Goal: Task Accomplishment & Management: Complete application form

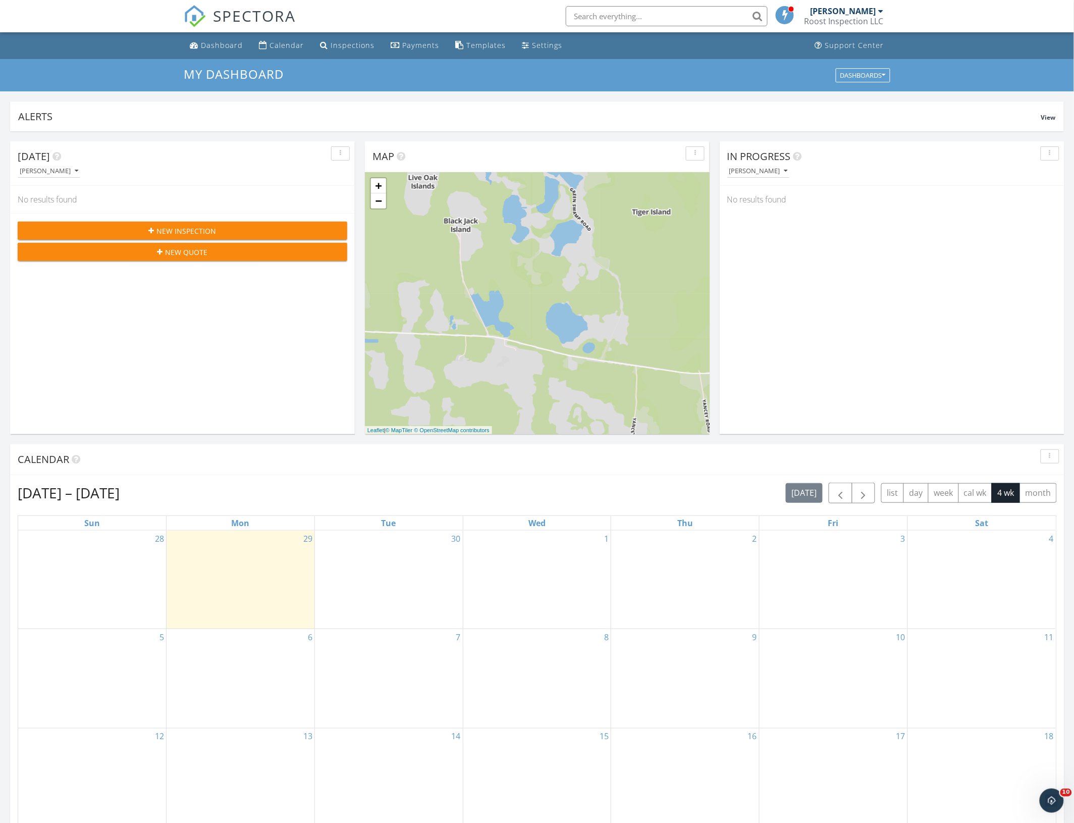
click at [175, 232] on span "New Inspection" at bounding box center [187, 231] width 60 height 11
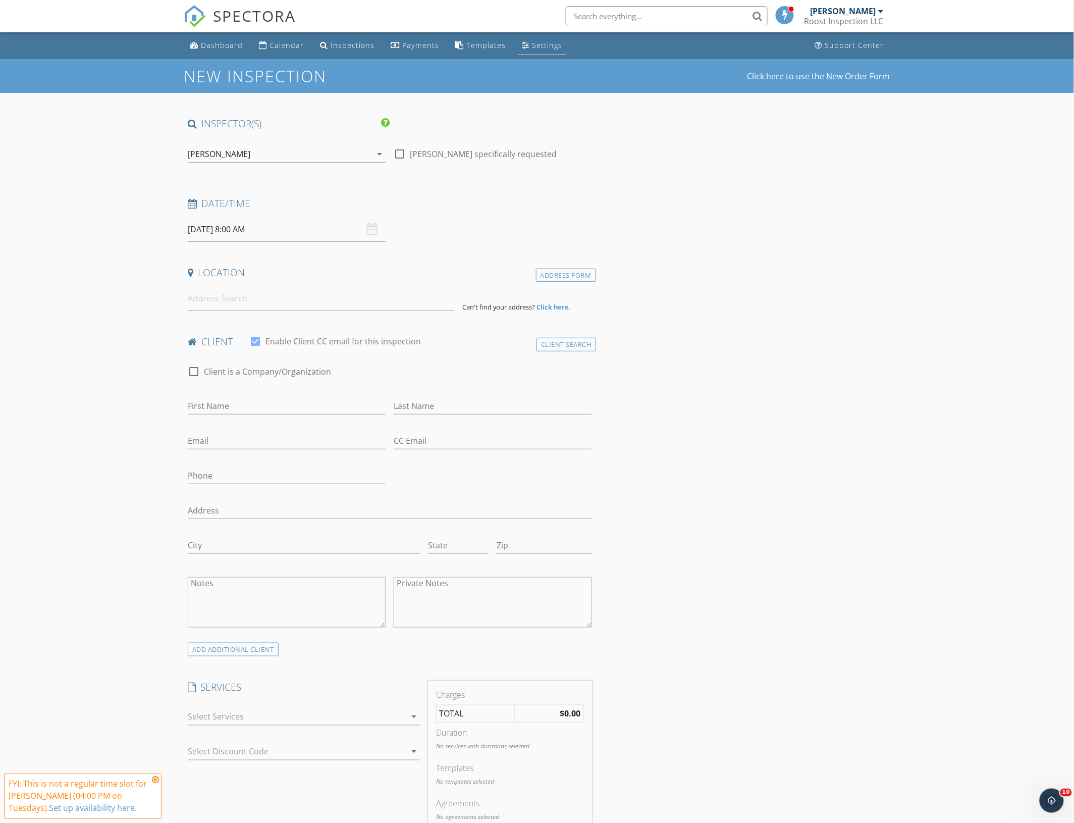
click at [534, 42] on div "Settings" at bounding box center [547, 45] width 30 height 10
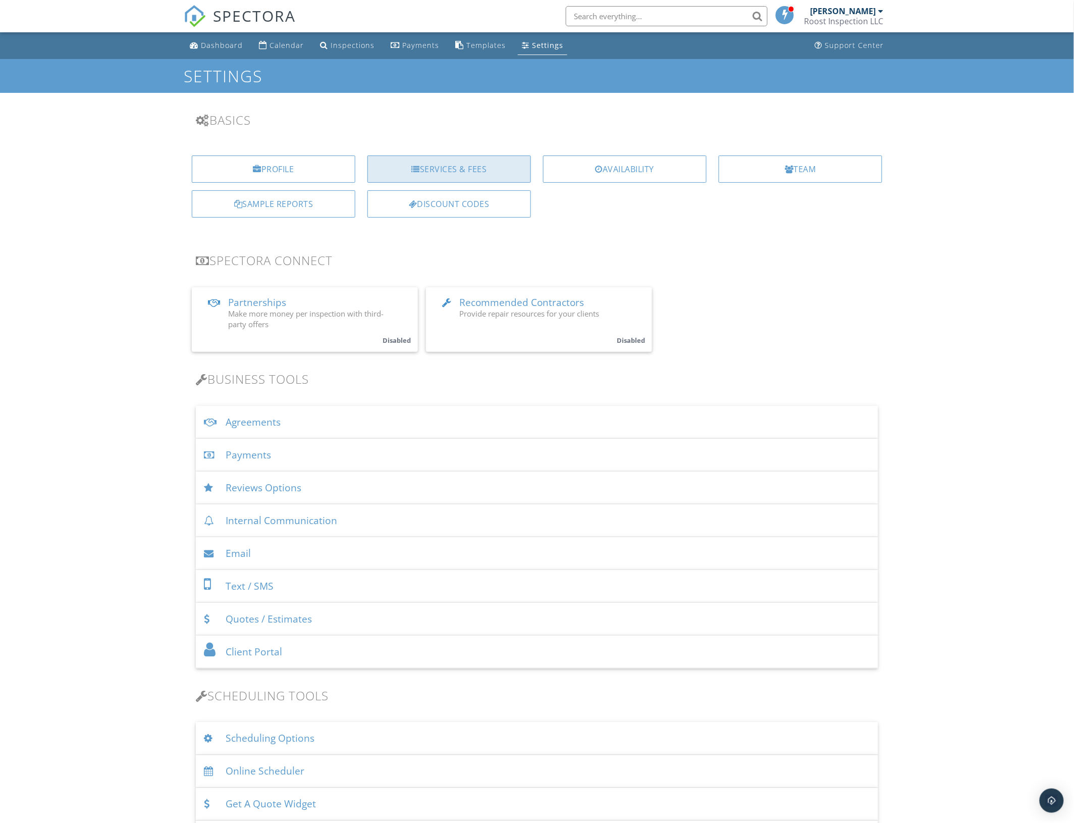
click at [440, 180] on div "Services & Fees" at bounding box center [449, 168] width 164 height 27
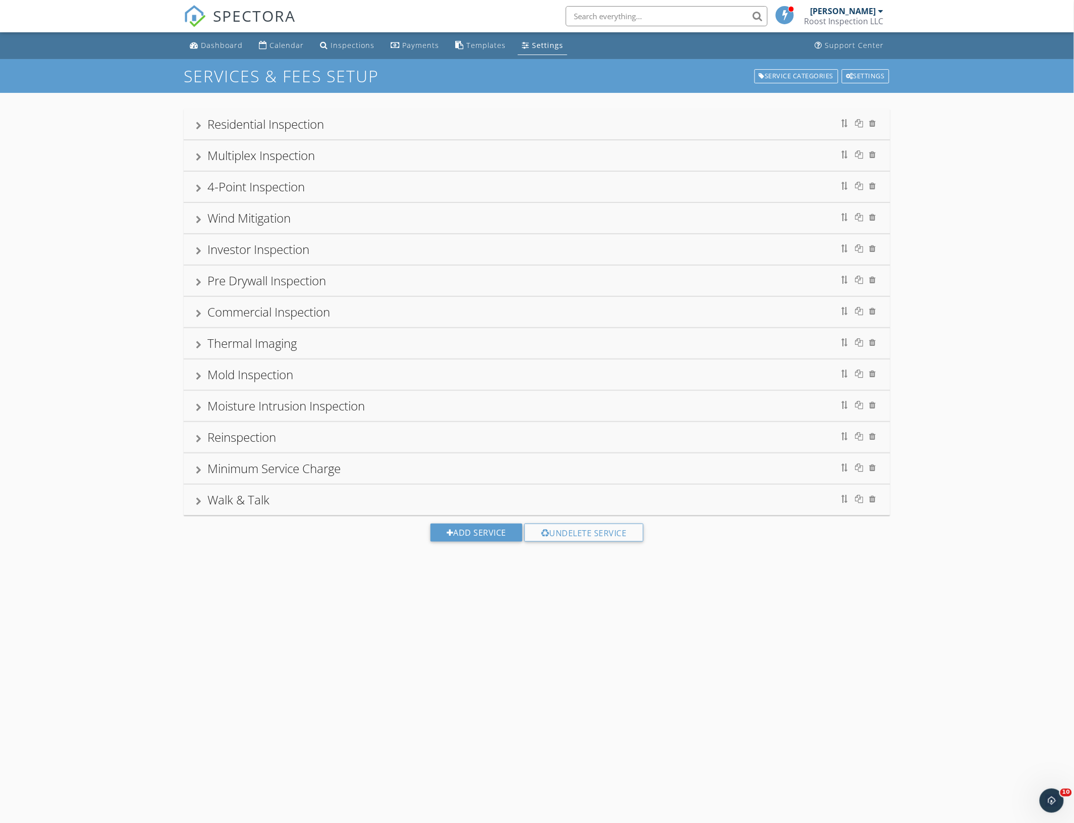
click at [269, 153] on div "Multiplex Inspection" at bounding box center [260, 155] width 107 height 17
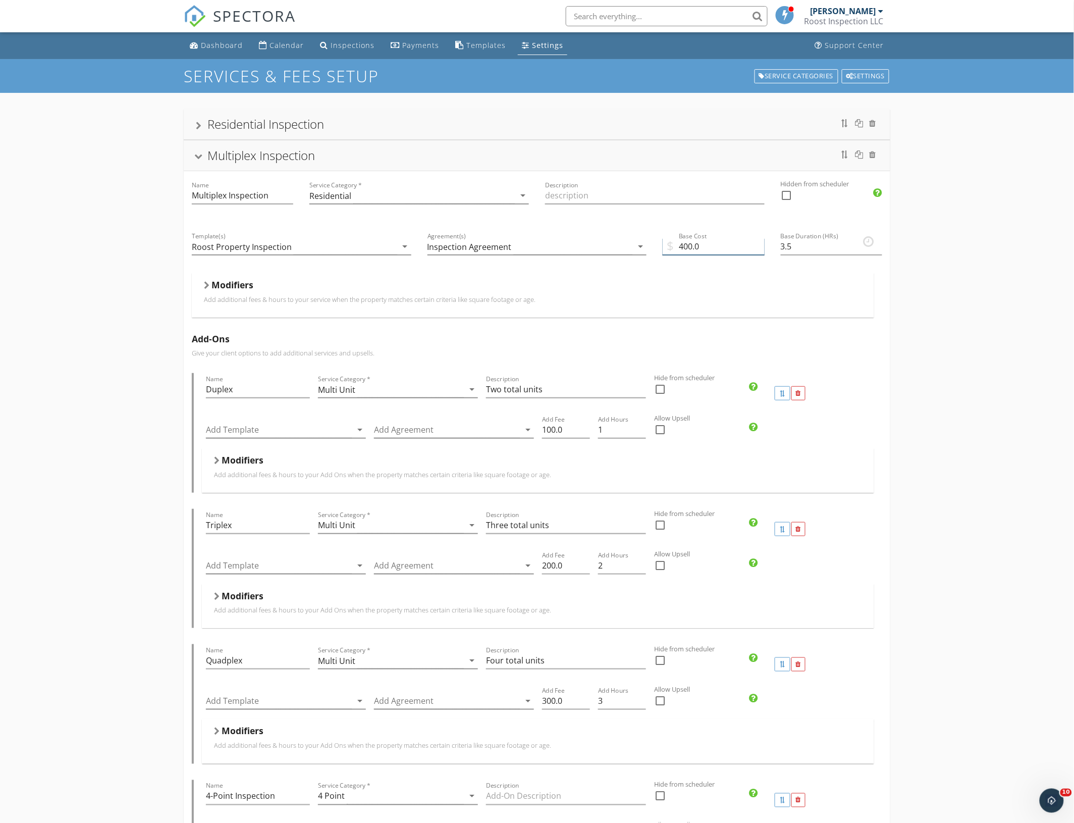
click at [689, 247] on input "400.0" at bounding box center [713, 246] width 101 height 17
type input "425.0"
click at [707, 250] on input "425.0" at bounding box center [713, 246] width 101 height 17
click at [238, 46] on div "Dashboard" at bounding box center [222, 45] width 42 height 10
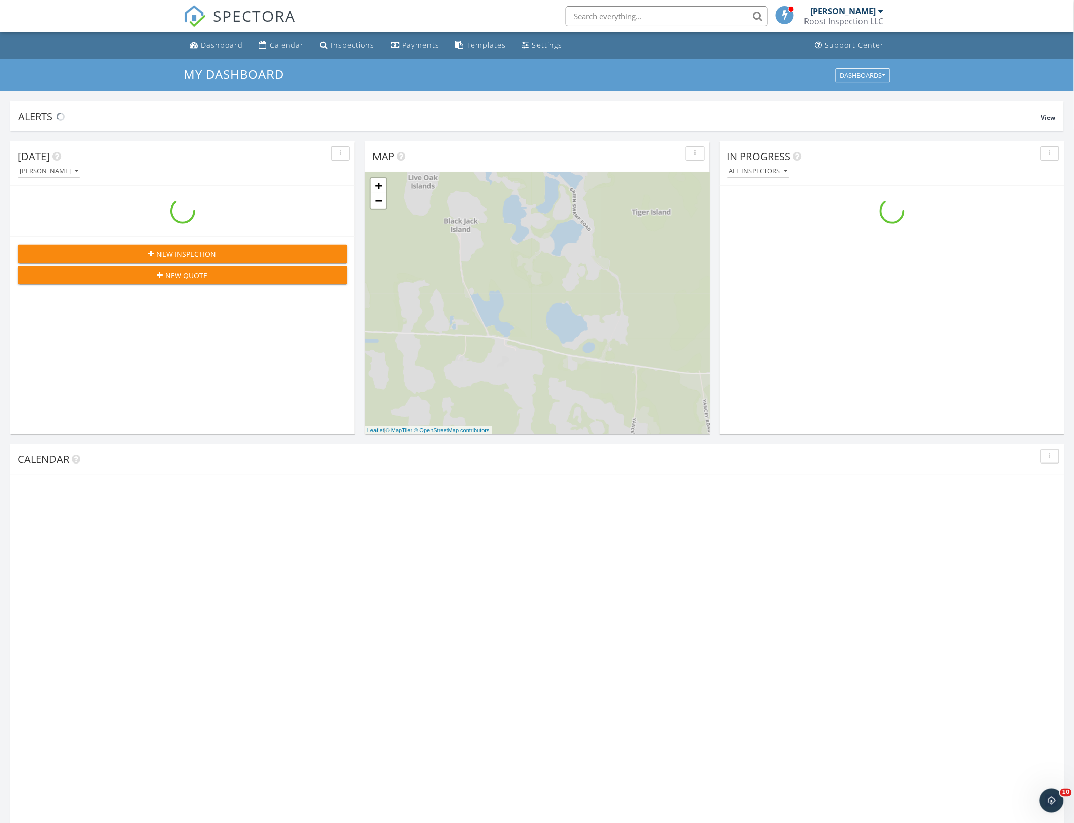
scroll to position [938, 1094]
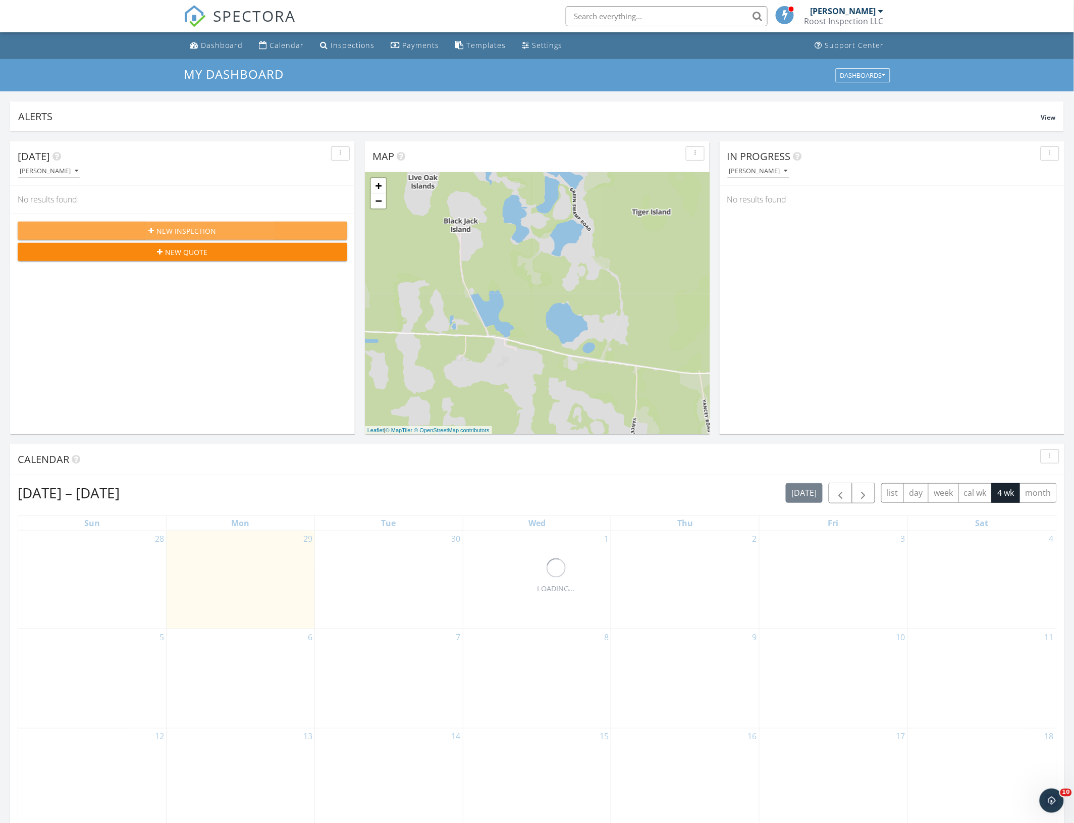
click at [173, 231] on span "New Inspection" at bounding box center [187, 231] width 60 height 11
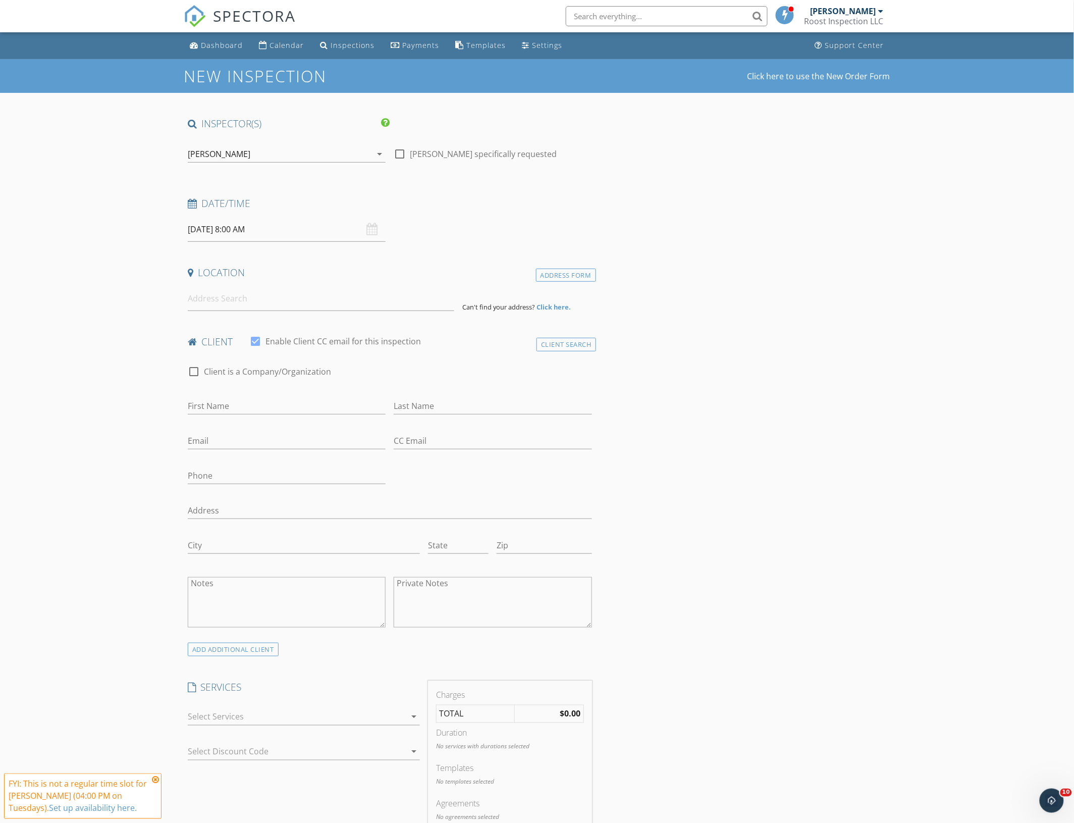
click at [367, 228] on div "[DATE] 8:00 AM" at bounding box center [287, 229] width 198 height 25
click at [335, 233] on input "[DATE] 8:00 AM" at bounding box center [287, 229] width 198 height 25
type input "09"
type input "[DATE] 9:00 AM"
click at [244, 396] on span at bounding box center [246, 397] width 7 height 10
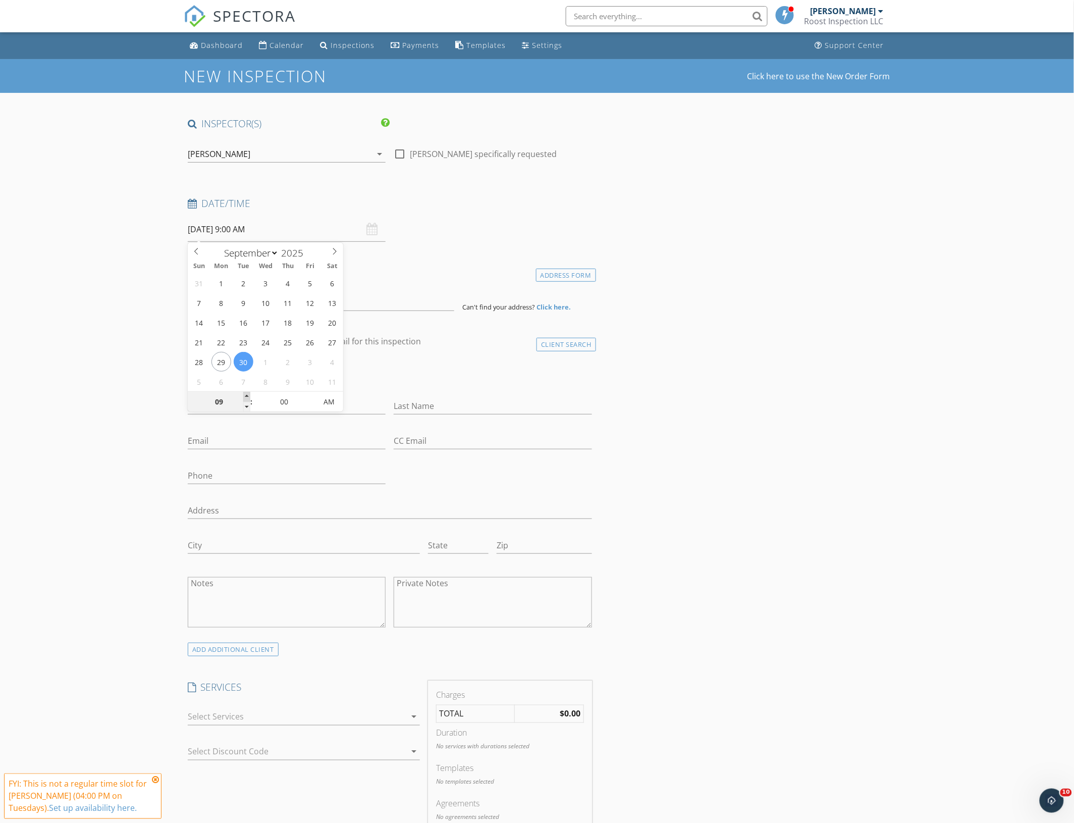
type input "10"
type input "[DATE] 10:00 AM"
click at [244, 396] on span at bounding box center [246, 397] width 7 height 10
type input "11"
type input "[DATE] 11:00 AM"
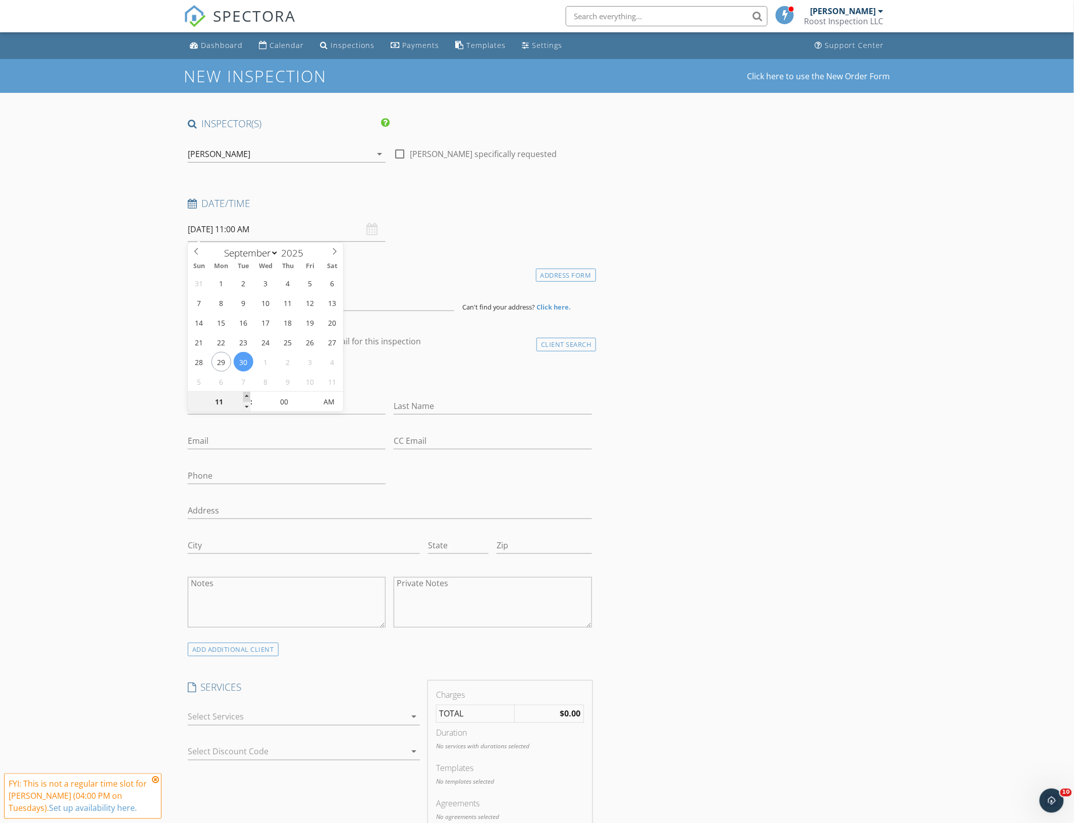
click at [244, 396] on span at bounding box center [246, 397] width 7 height 10
type input "12"
type input "[DATE] 12:00 PM"
click at [244, 396] on span at bounding box center [246, 397] width 7 height 10
type input "05"
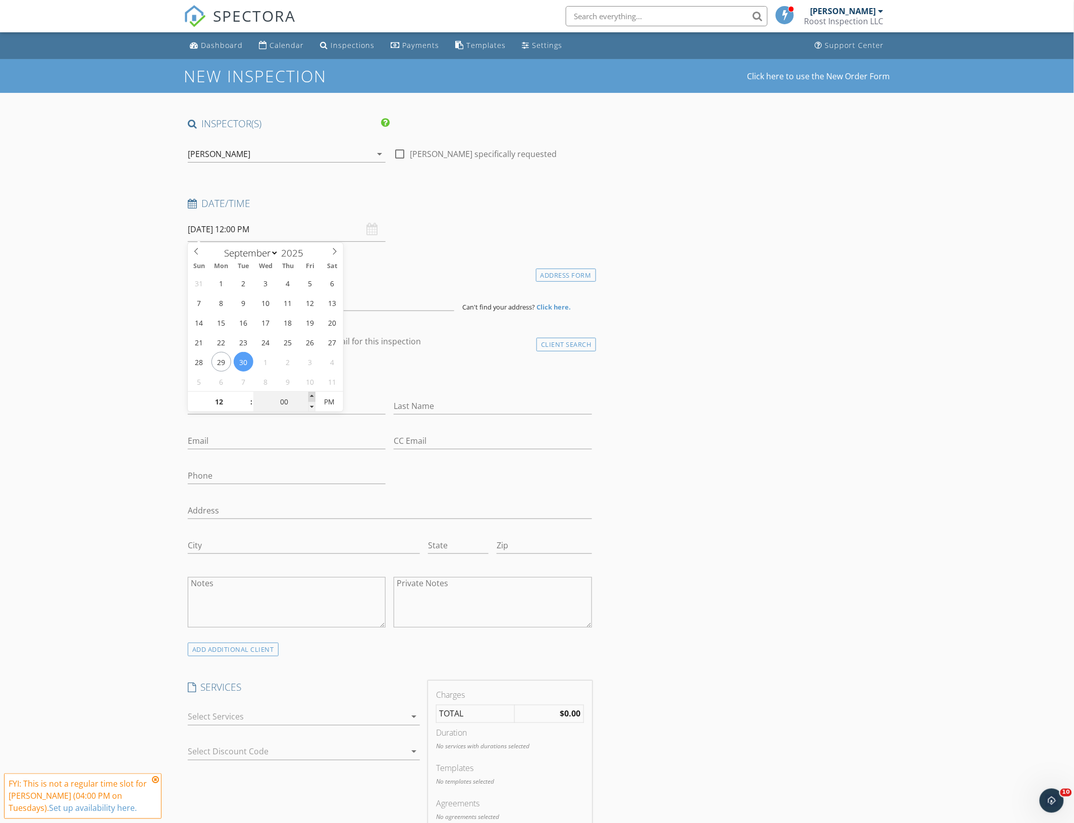
type input "[DATE] 12:05 PM"
click at [313, 397] on span at bounding box center [311, 397] width 7 height 10
type input "10"
type input "[DATE] 12:10 PM"
click at [313, 397] on span at bounding box center [311, 397] width 7 height 10
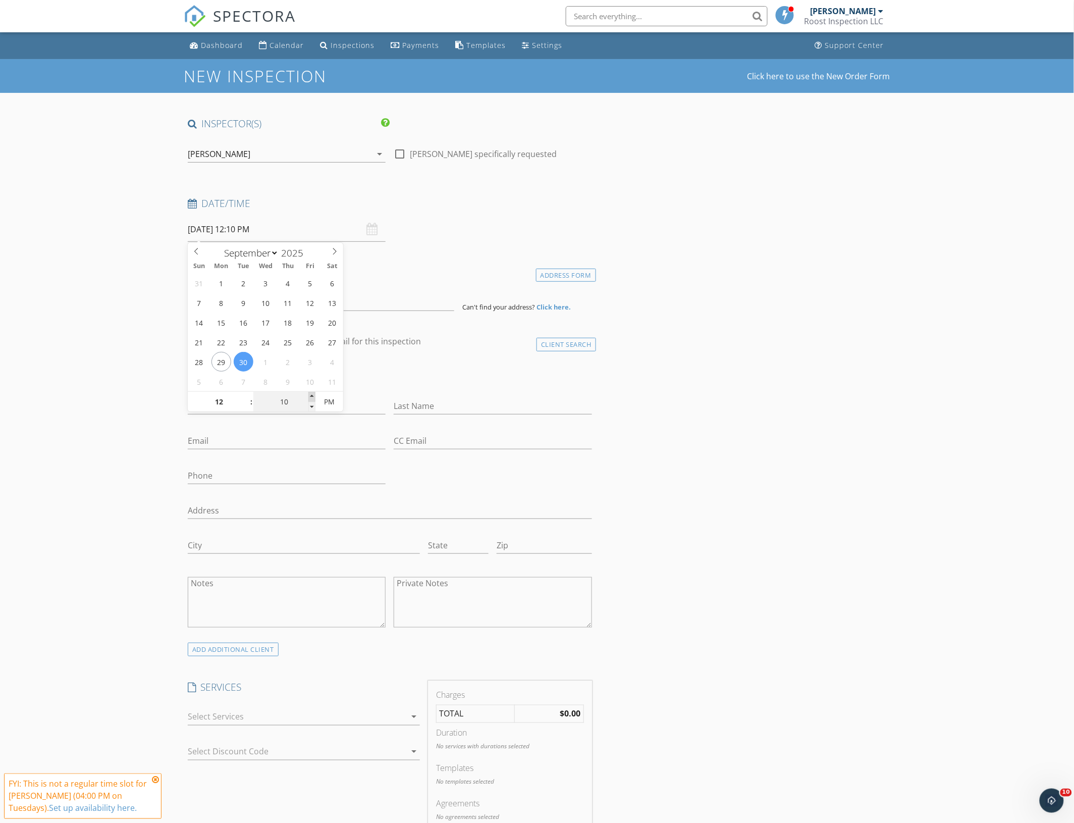
type input "15"
type input "09/30/2025 12:15 PM"
click at [313, 397] on span at bounding box center [311, 397] width 7 height 10
type input "20"
type input "09/30/2025 12:20 PM"
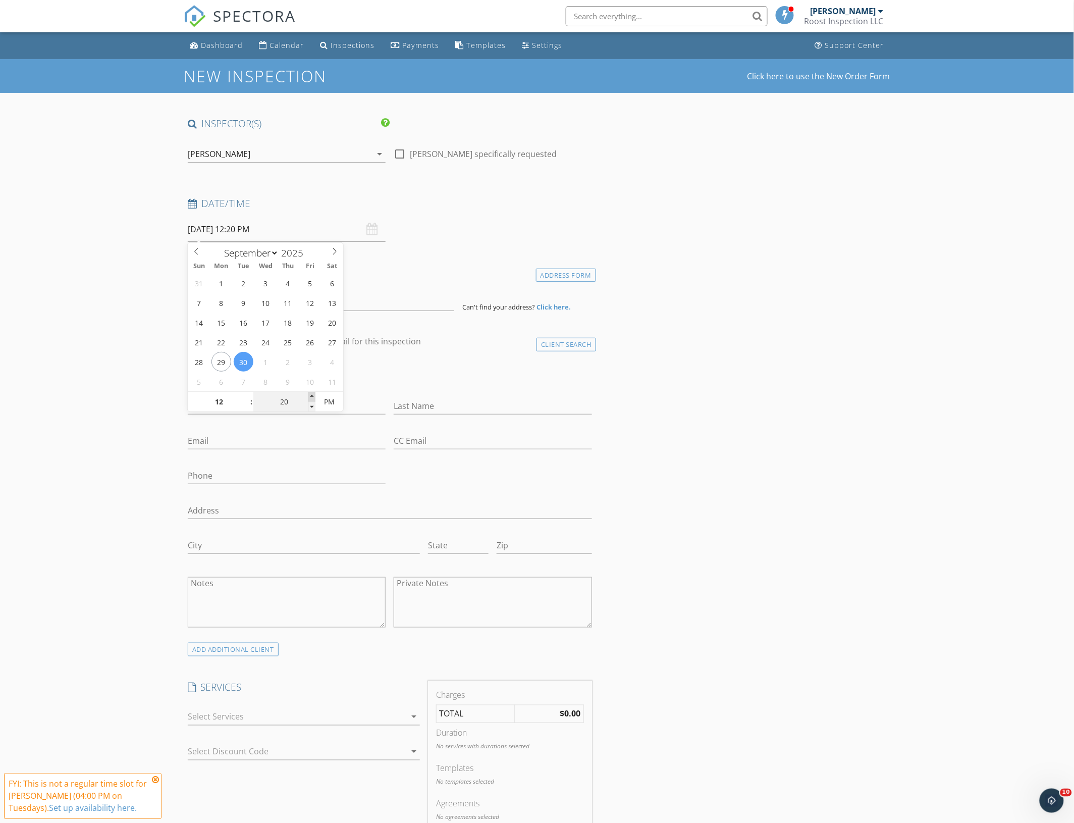
click at [313, 397] on span at bounding box center [311, 397] width 7 height 10
type input "25"
type input "09/30/2025 12:25 PM"
click at [313, 397] on span at bounding box center [311, 397] width 7 height 10
type input "30"
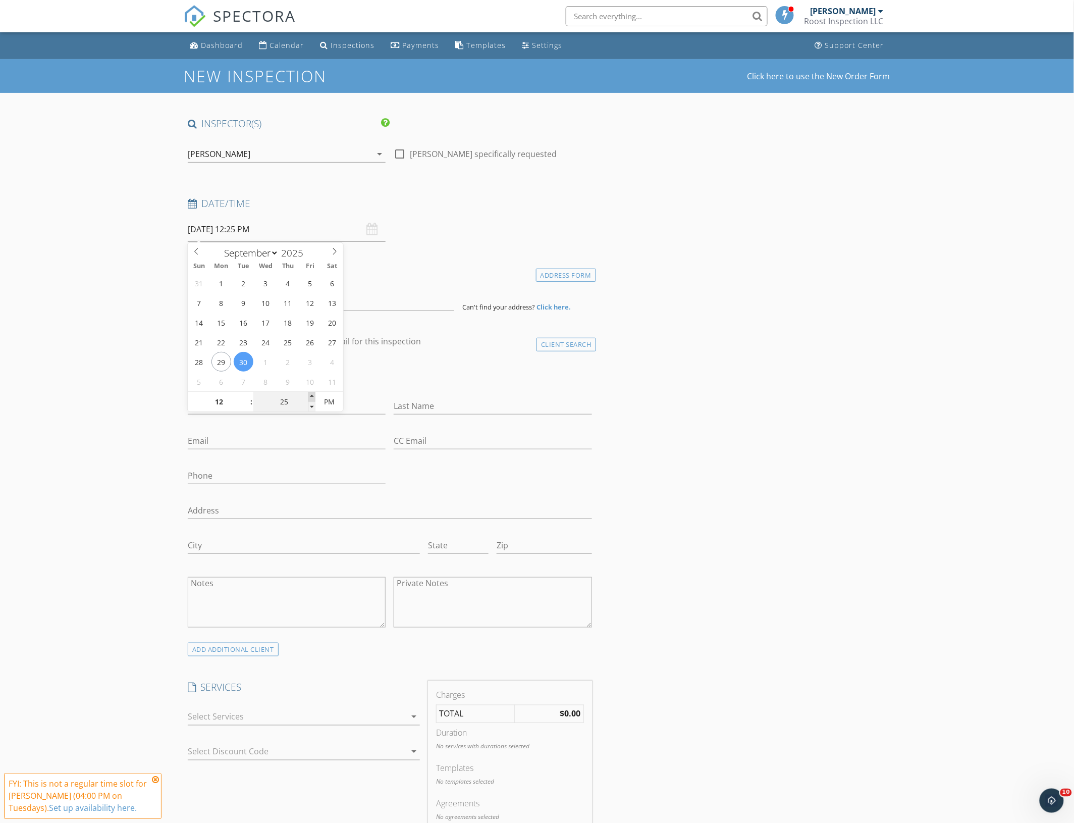
type input "09/30/2025 12:30 PM"
click at [313, 397] on span at bounding box center [311, 397] width 7 height 10
click at [251, 303] on input at bounding box center [321, 298] width 266 height 25
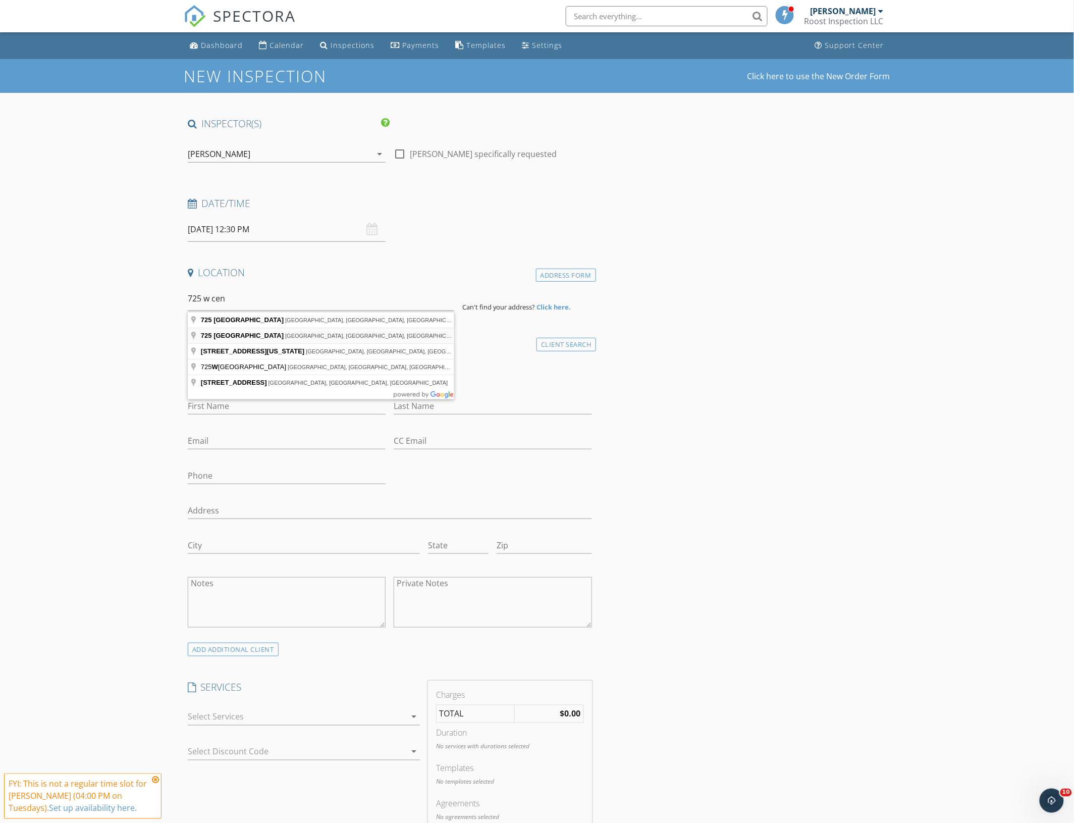
type input "725 West Central Avenue, Winter Haven, FL, USA"
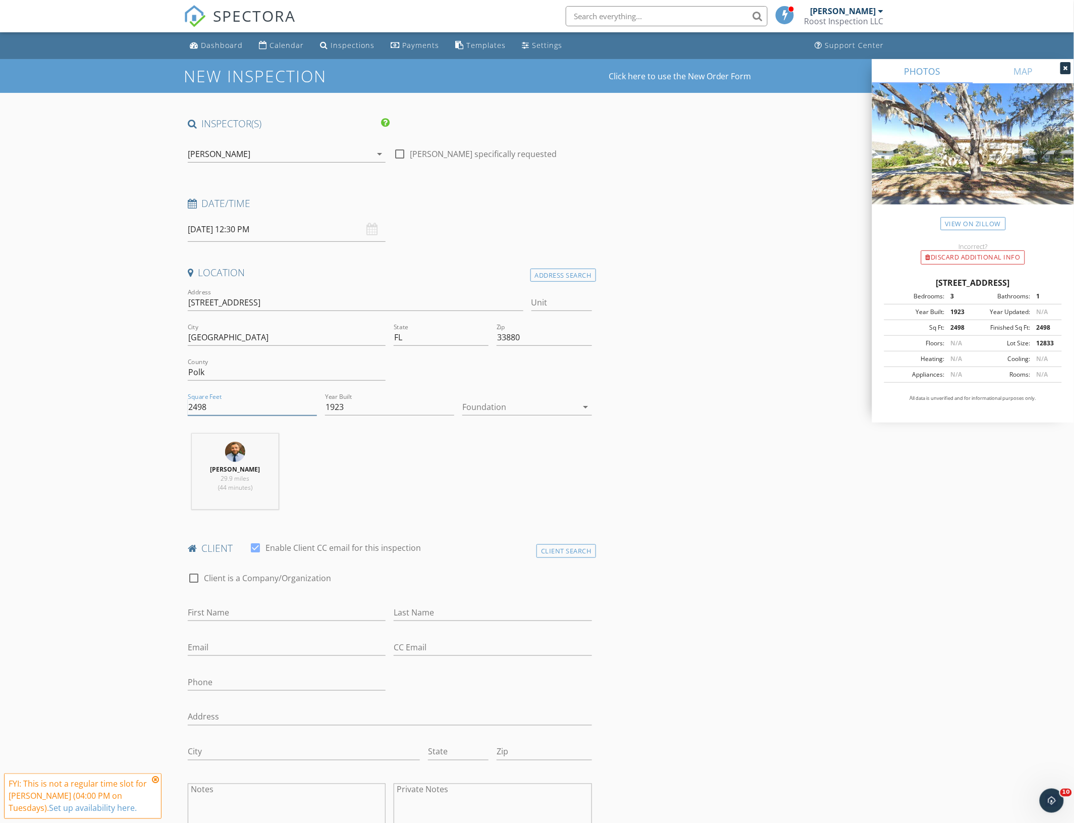
click at [234, 404] on input "2498" at bounding box center [252, 407] width 129 height 17
type input "3900"
click at [508, 410] on div at bounding box center [519, 407] width 115 height 16
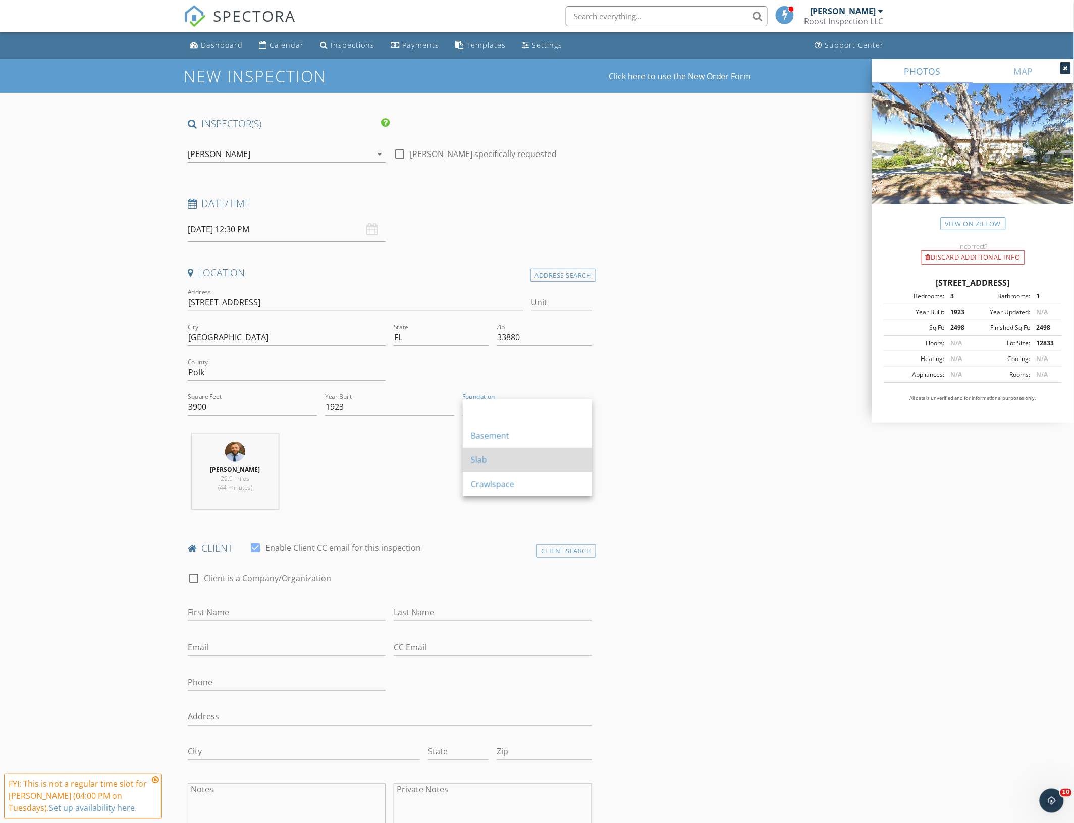
click at [487, 457] on div "Slab" at bounding box center [527, 460] width 113 height 12
click at [588, 445] on div "Ed Adney 29.9 miles (44 minutes)" at bounding box center [390, 475] width 412 height 84
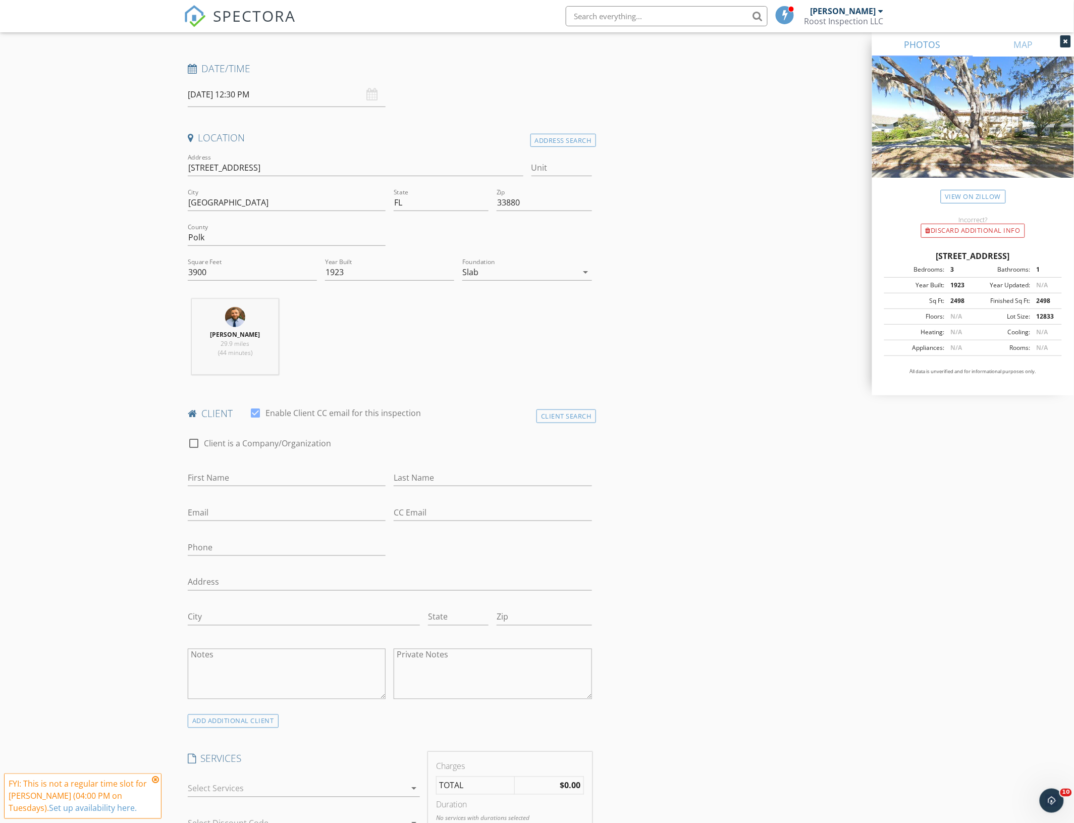
scroll to position [378, 0]
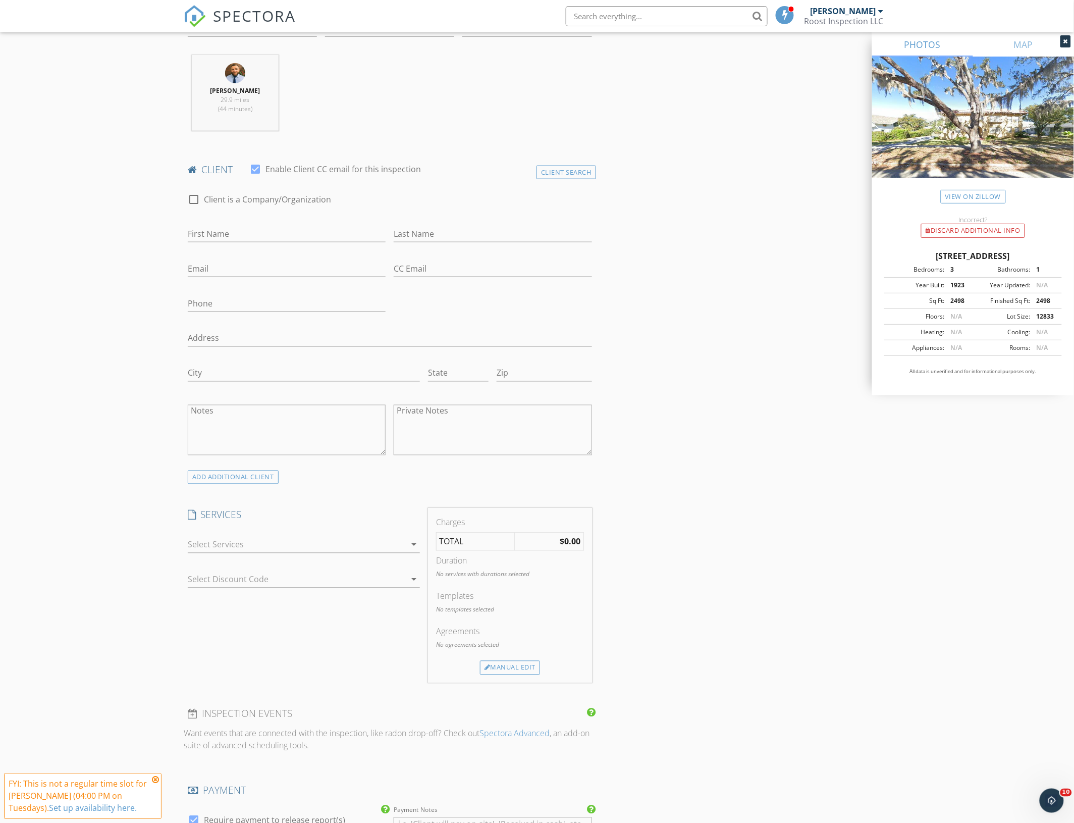
click at [288, 540] on div at bounding box center [297, 544] width 218 height 16
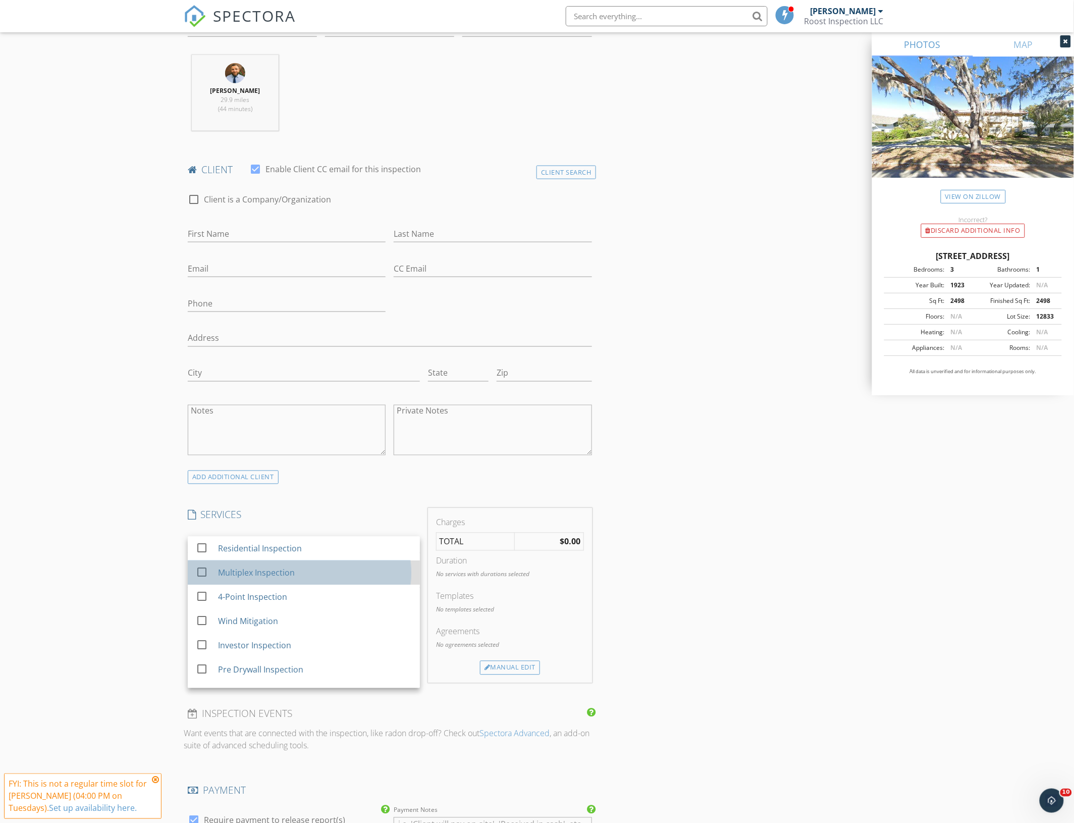
click at [282, 571] on div "Multiplex Inspection" at bounding box center [256, 573] width 77 height 12
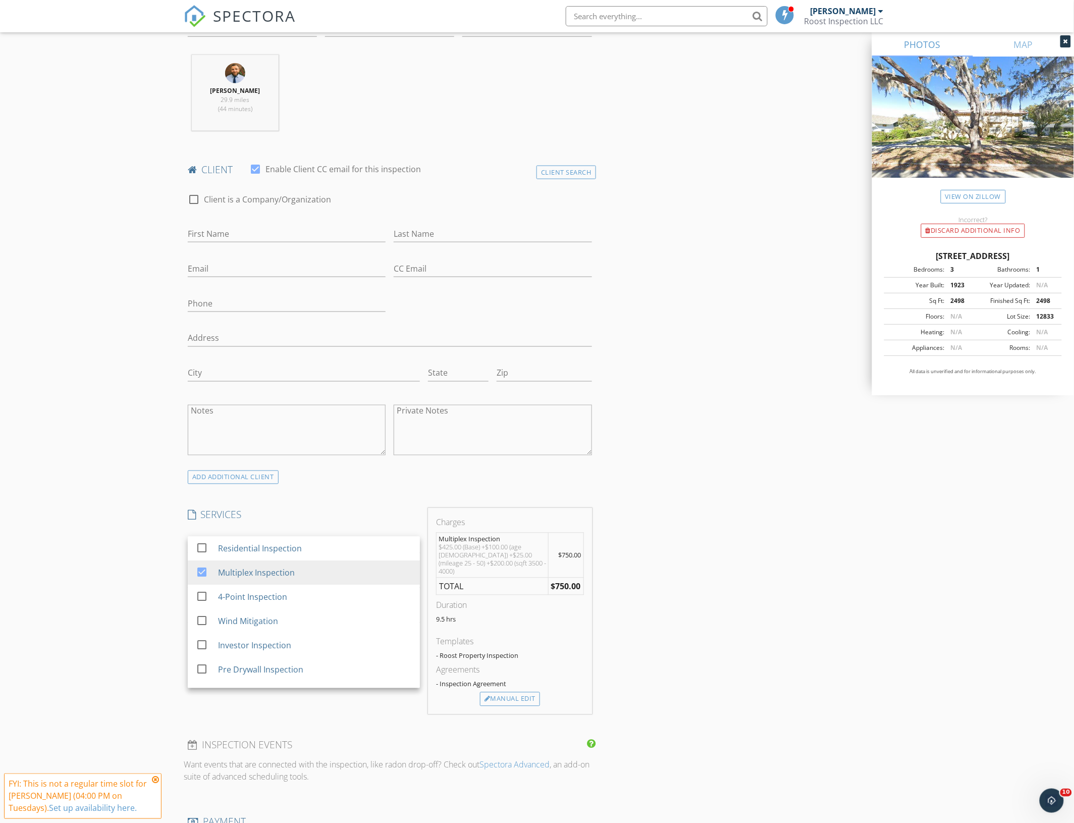
click at [93, 574] on div "New Inspection Click here to use the New Order Form INSPECTOR(S) check_box Ed A…" at bounding box center [537, 578] width 1074 height 1794
click at [253, 581] on div at bounding box center [297, 579] width 218 height 16
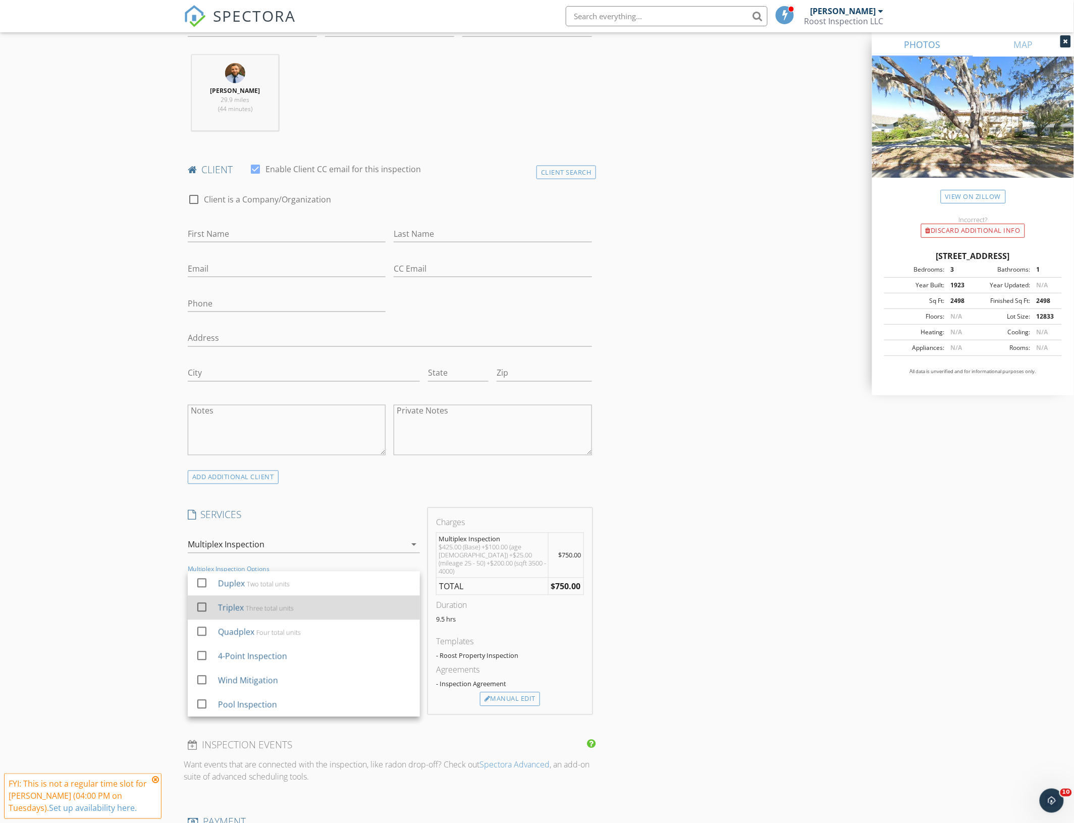
click at [248, 611] on div "Three total units" at bounding box center [270, 608] width 48 height 8
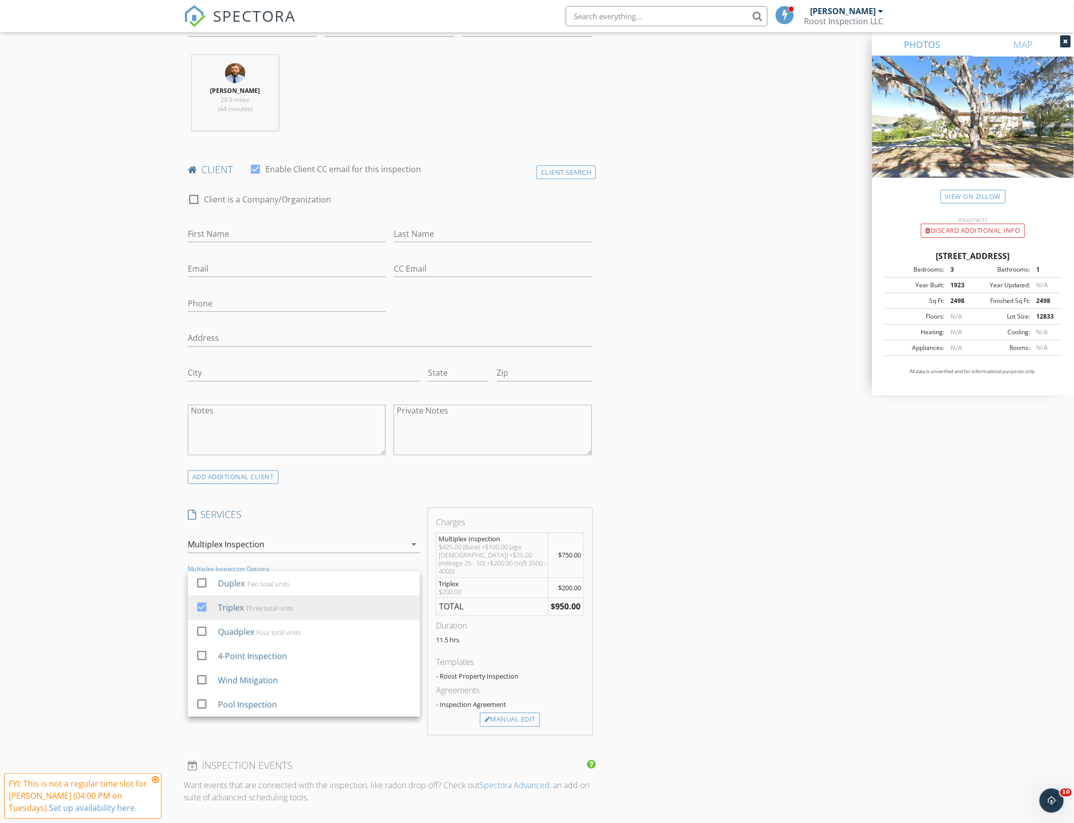
click at [93, 559] on div "New Inspection Click here to use the New Order Form INSPECTOR(S) check_box Ed A…" at bounding box center [537, 588] width 1074 height 1815
click at [208, 237] on input "First Name" at bounding box center [287, 234] width 198 height 17
type input "<"
type input "M"
click at [562, 174] on div "Client Search" at bounding box center [566, 173] width 60 height 14
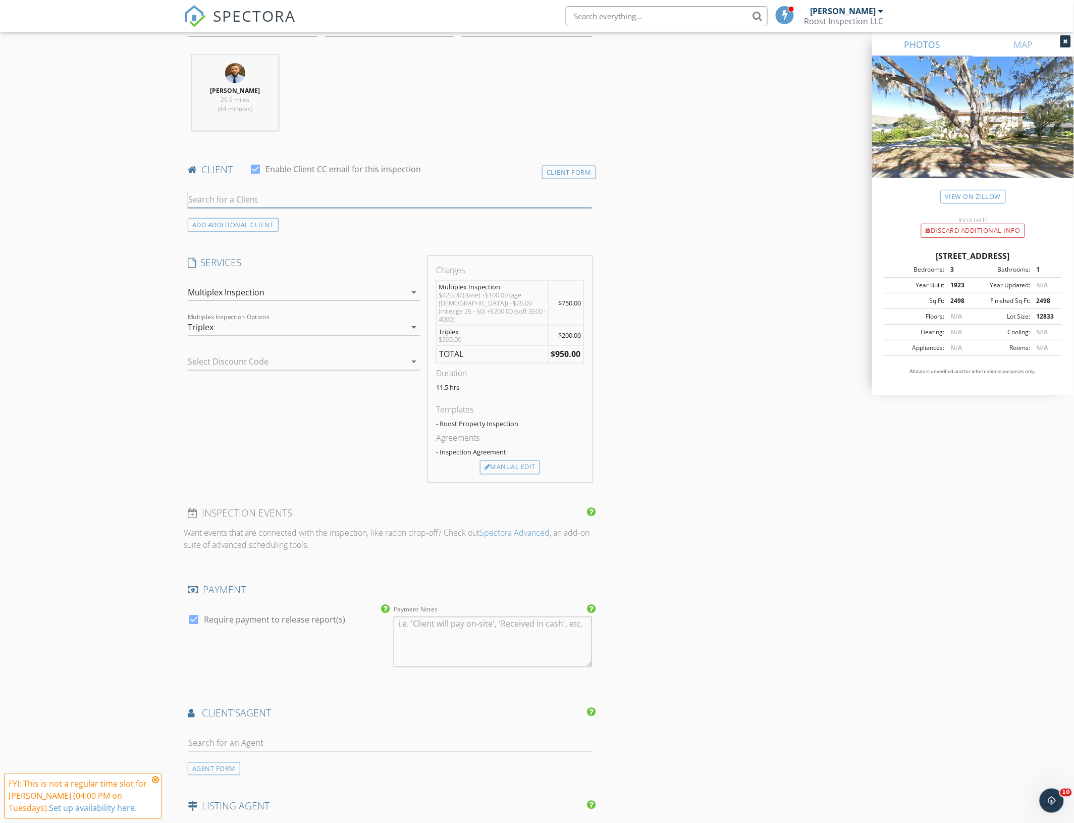
click at [257, 203] on input "text" at bounding box center [390, 199] width 404 height 17
type input "m"
type input "o"
click at [567, 172] on div "Client Form" at bounding box center [569, 173] width 54 height 14
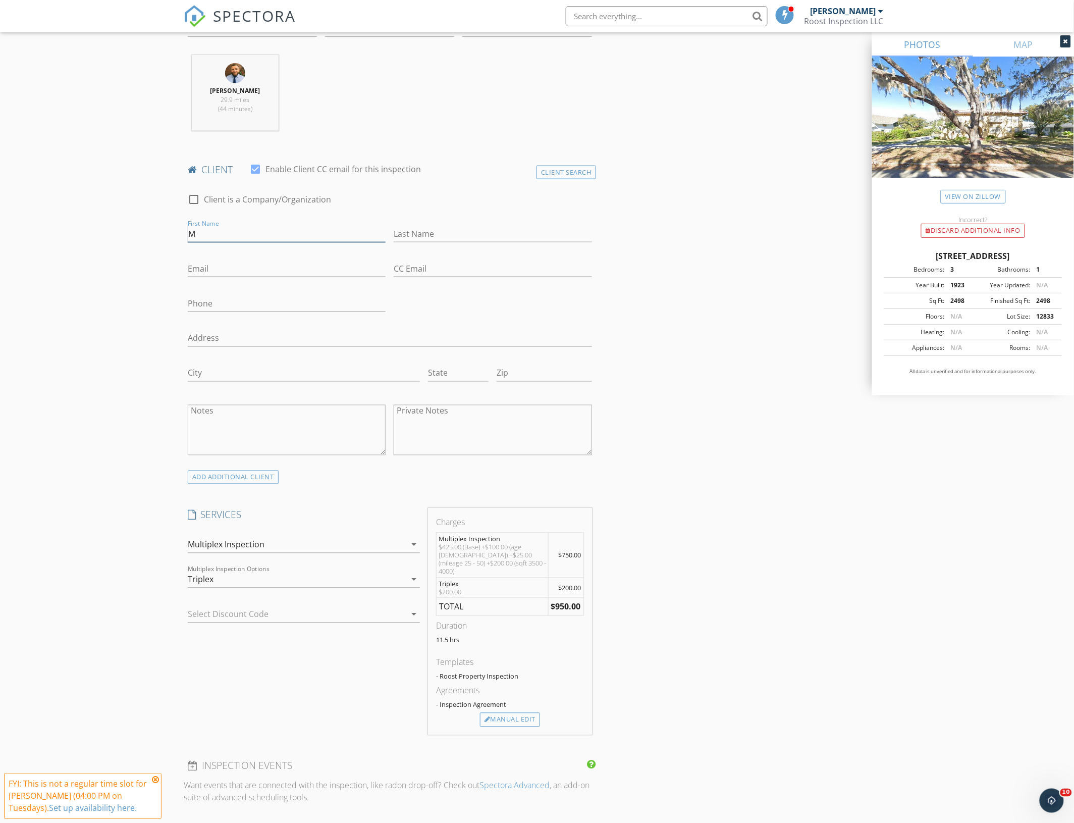
click at [222, 238] on input "M" at bounding box center [287, 234] width 198 height 17
type input "[PERSON_NAME]"
type input "[EMAIL_ADDRESS][DOMAIN_NAME]"
click at [244, 307] on input "Phone" at bounding box center [287, 303] width 198 height 17
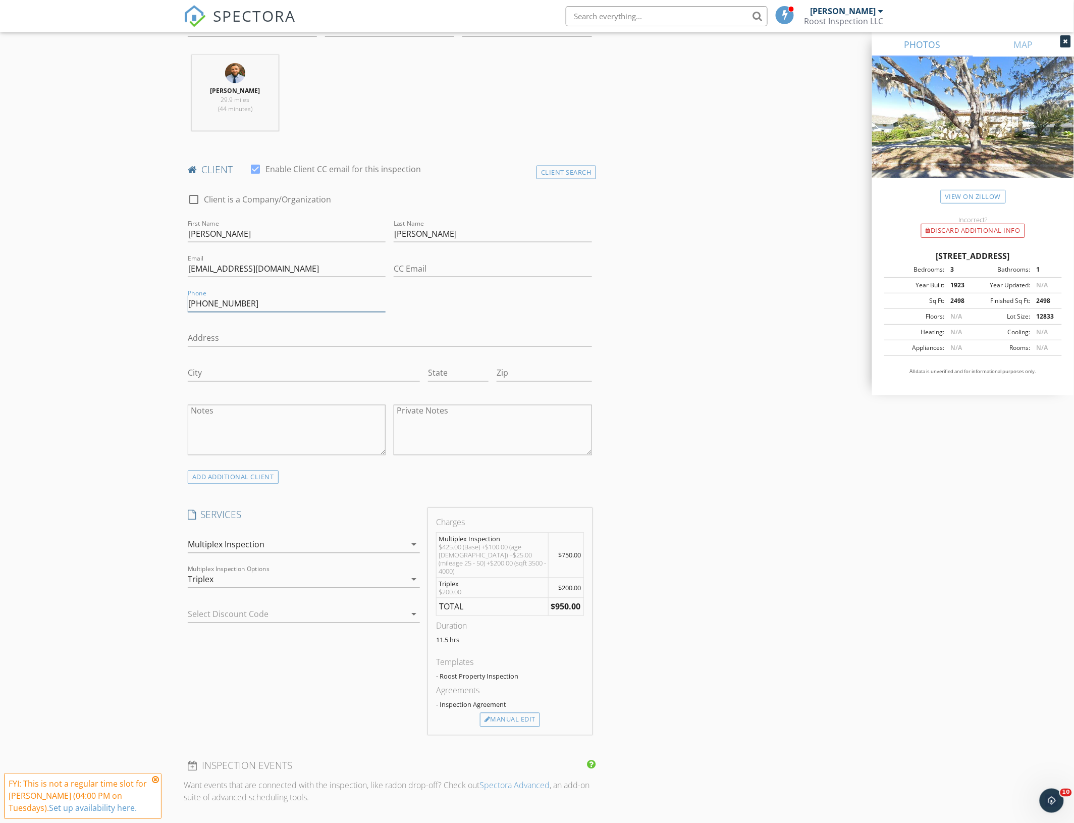
type input "[PHONE_NUMBER]"
click at [115, 503] on div "New Inspection Click here to use the New Order Form INSPECTOR(S) check_box Ed A…" at bounding box center [537, 588] width 1074 height 1815
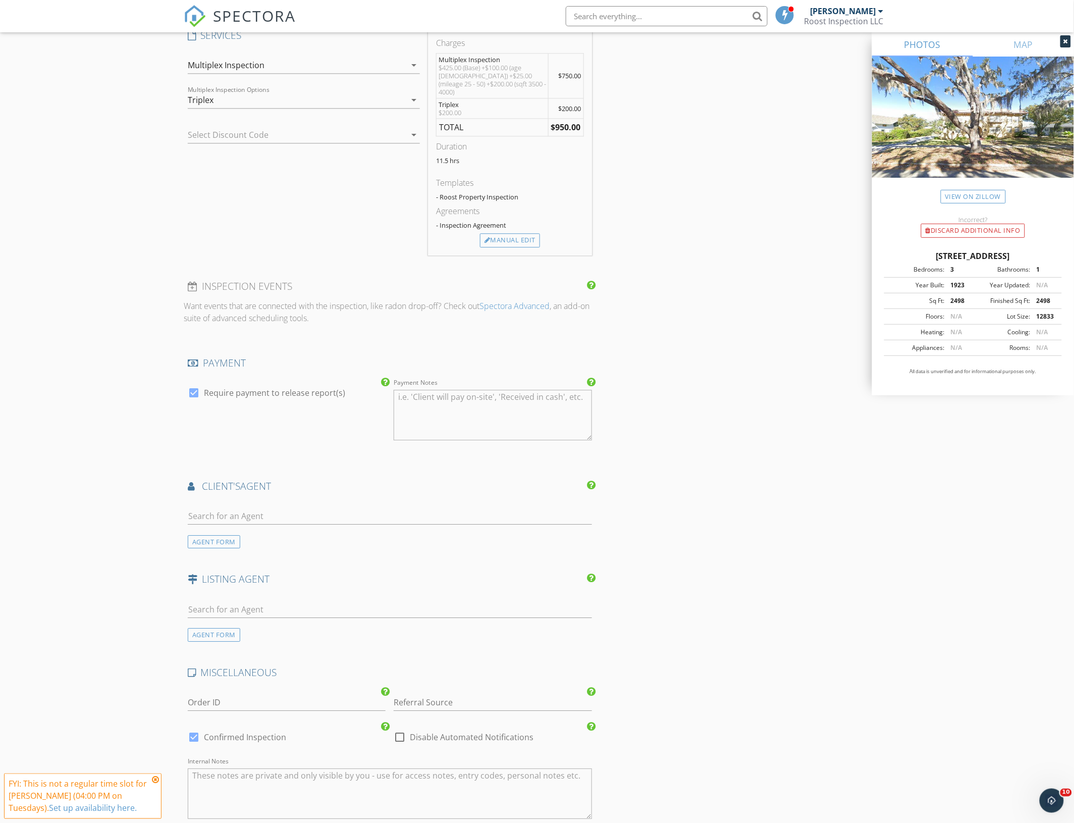
scroll to position [883, 0]
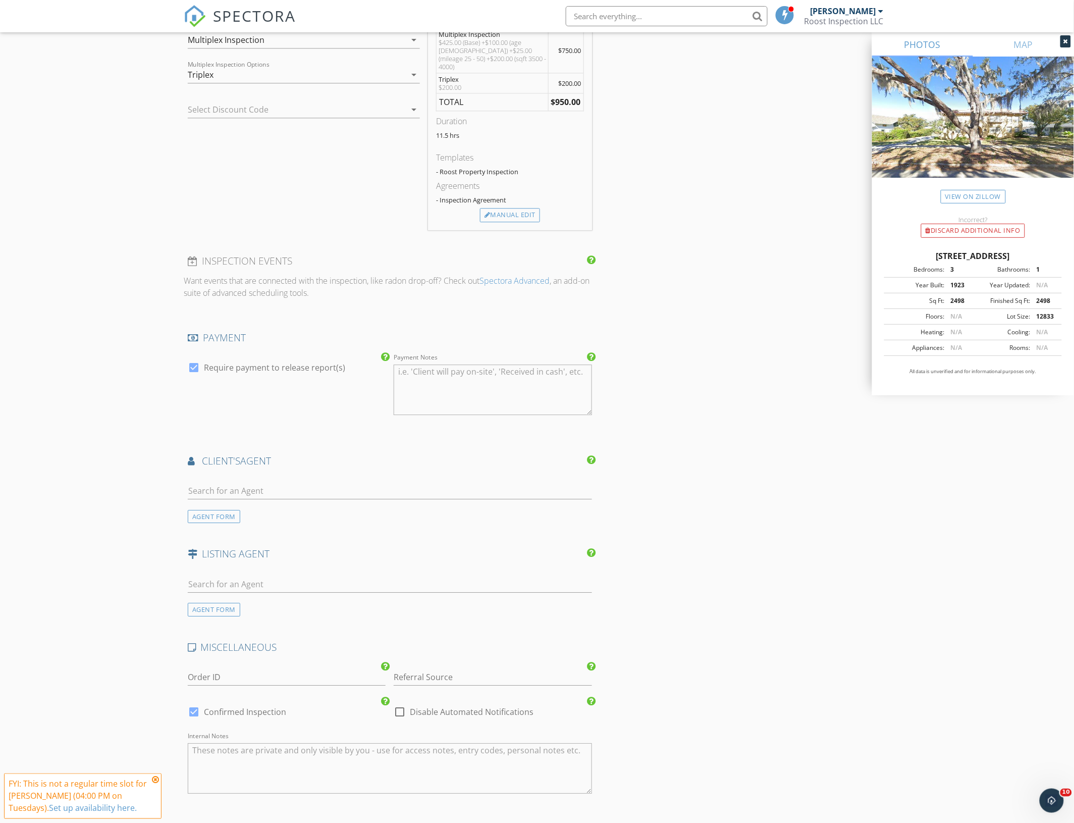
click at [237, 476] on div at bounding box center [390, 492] width 404 height 33
click at [234, 482] on input "text" at bounding box center [390, 490] width 404 height 17
type input "narda"
click at [235, 503] on div "[PERSON_NAME]" at bounding box center [247, 509] width 63 height 12
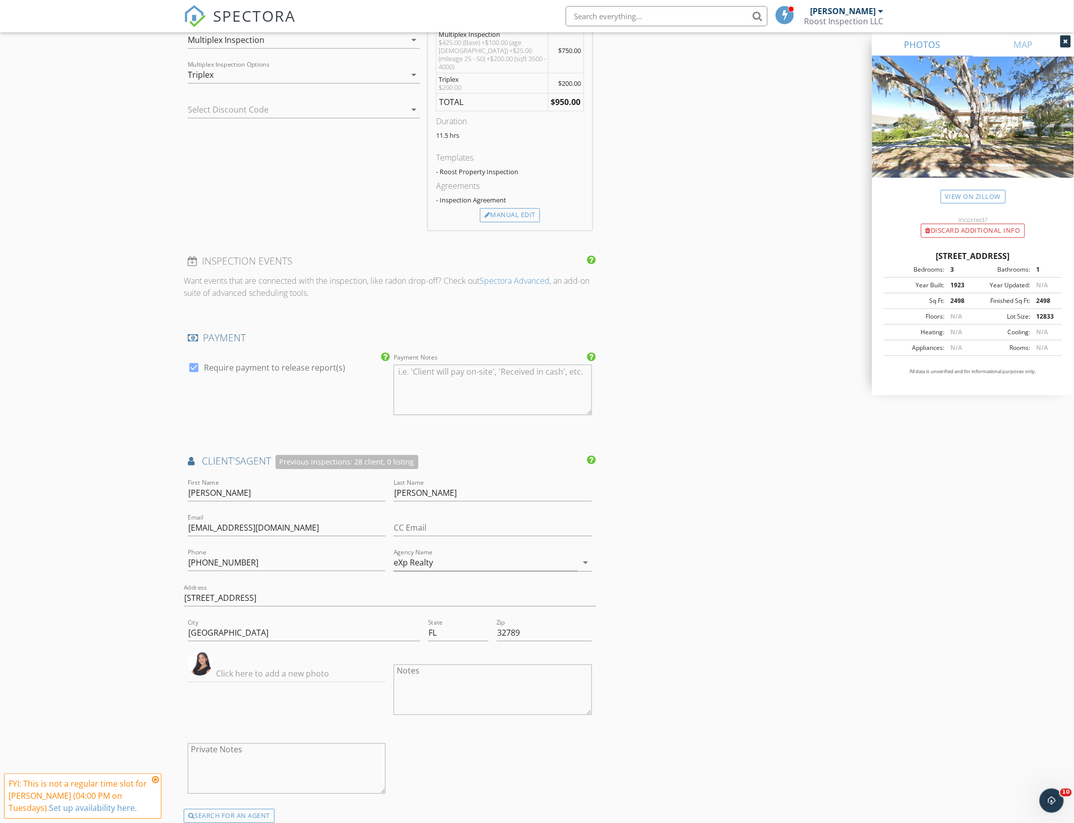
click at [127, 397] on div "New Inspection Click here to use the New Order Form INSPECTOR(S) check_box Ed A…" at bounding box center [537, 233] width 1074 height 2114
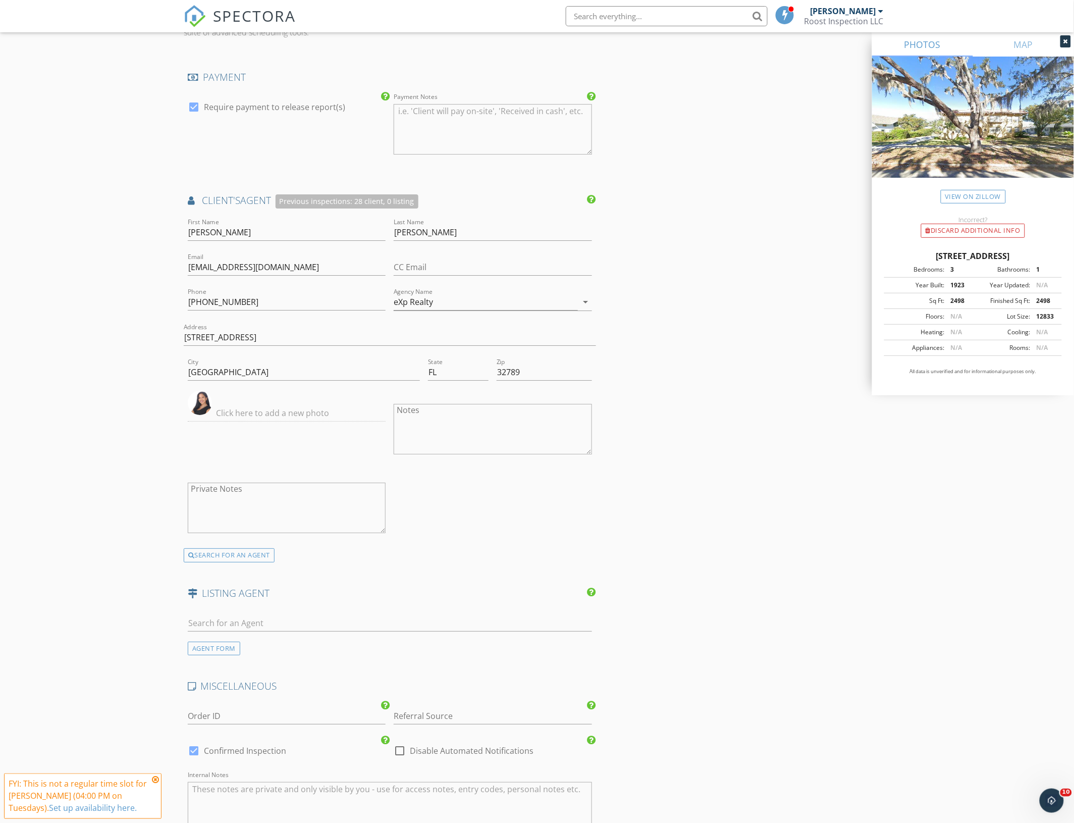
scroll to position [1325, 0]
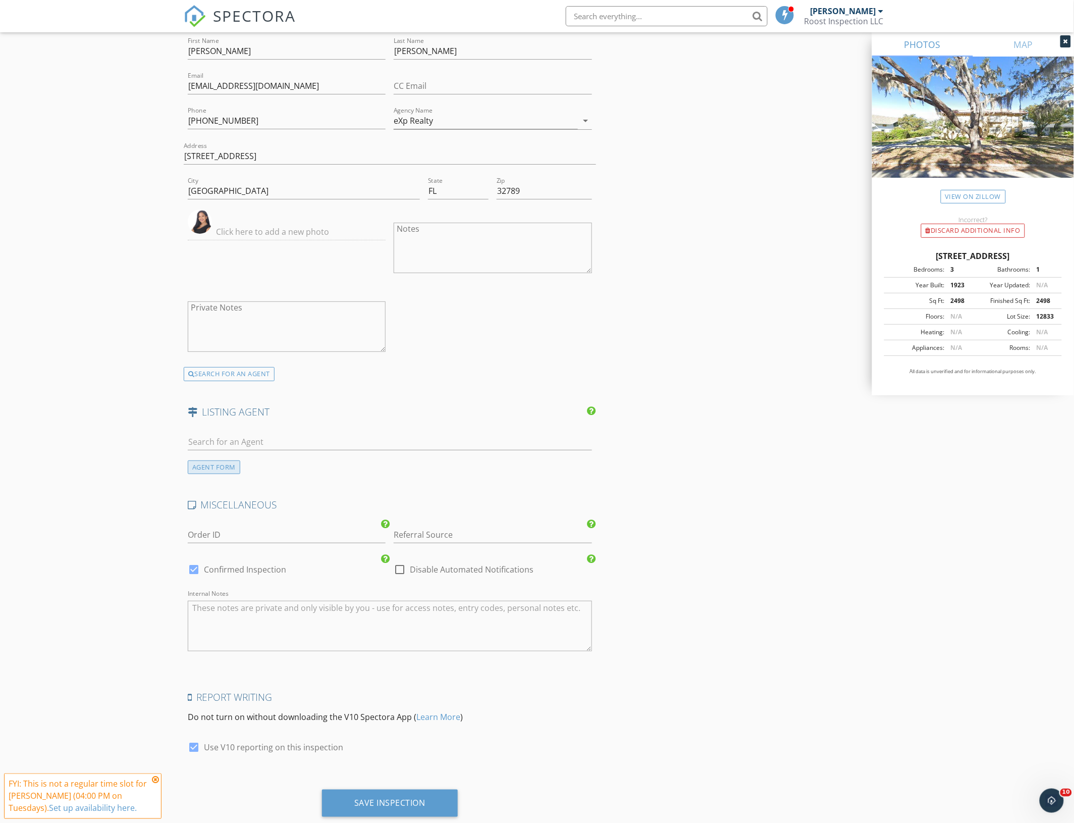
click at [226, 460] on div "AGENT FORM" at bounding box center [214, 467] width 52 height 14
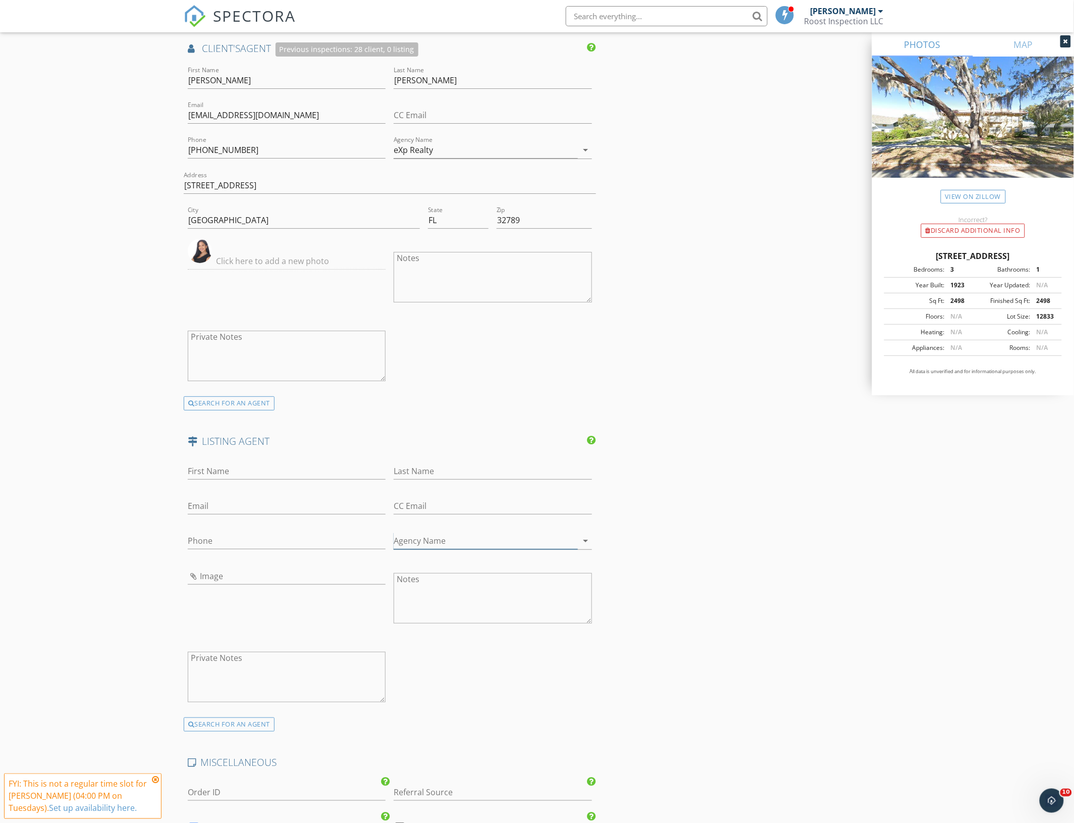
click at [421, 532] on input "Agency Name" at bounding box center [486, 540] width 184 height 17
paste input "[PERSON_NAME] GROUP LLC"
type input "[PERSON_NAME] GROUP LLC"
click at [278, 465] on input "First Name" at bounding box center [287, 471] width 198 height 17
type input "Julie"
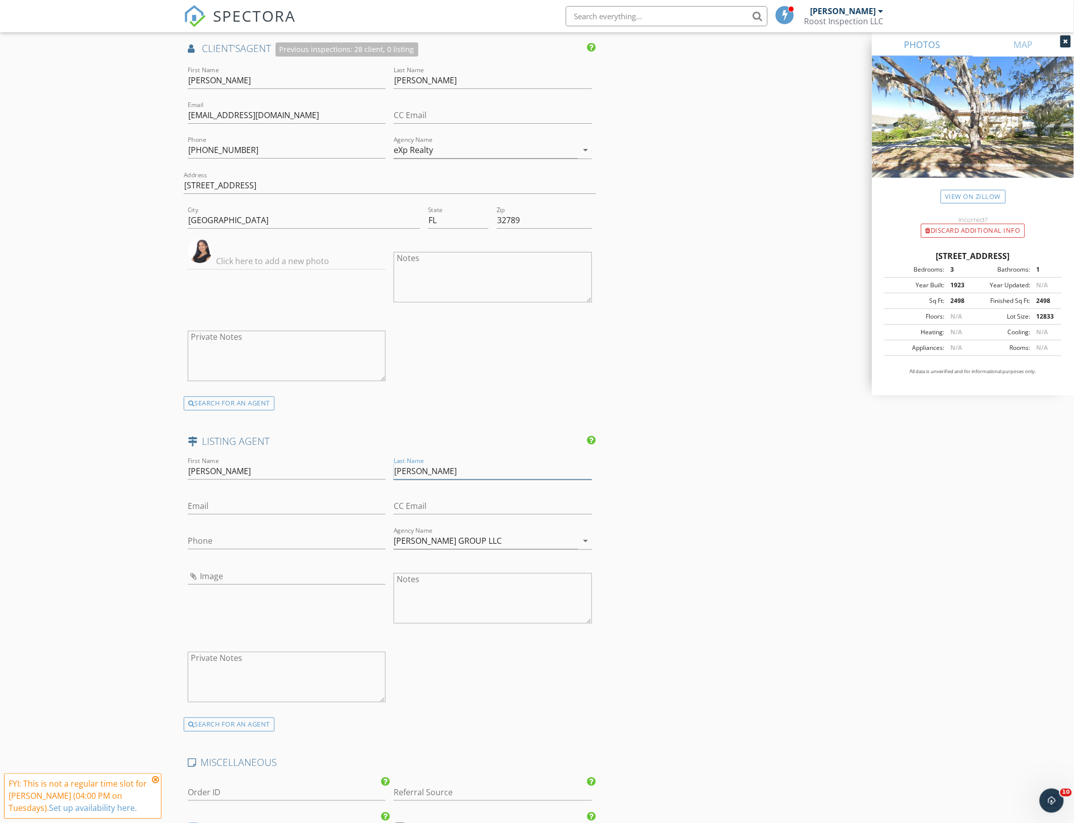
type input "Matthews"
click at [234, 568] on input "Image" at bounding box center [287, 576] width 198 height 17
type input "jm.jpg"
click at [235, 533] on input "Phone" at bounding box center [287, 540] width 198 height 17
paste input "text"
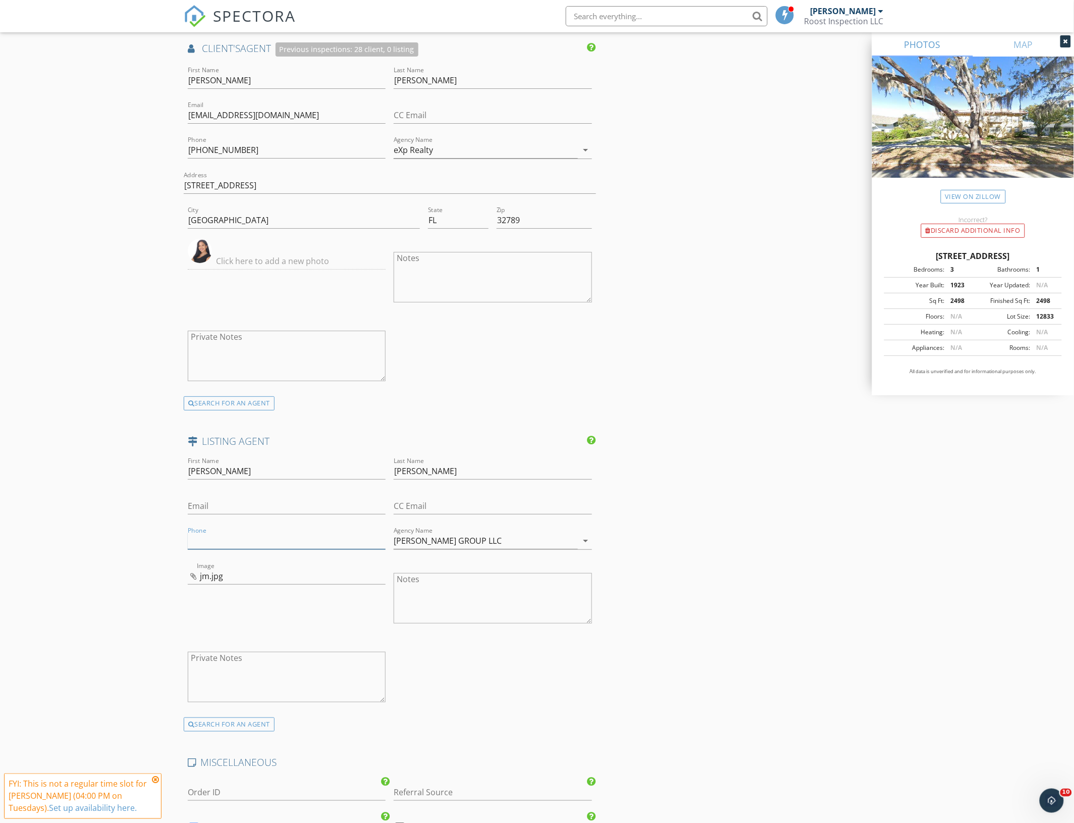
paste input "[EMAIL_ADDRESS][DOMAIN_NAME]"
type input "[EMAIL_ADDRESS][DOMAIN_NAME]"
click at [236, 501] on input "Email" at bounding box center [287, 506] width 198 height 17
paste input "[EMAIL_ADDRESS][DOMAIN_NAME]"
type input "[EMAIL_ADDRESS][DOMAIN_NAME]"
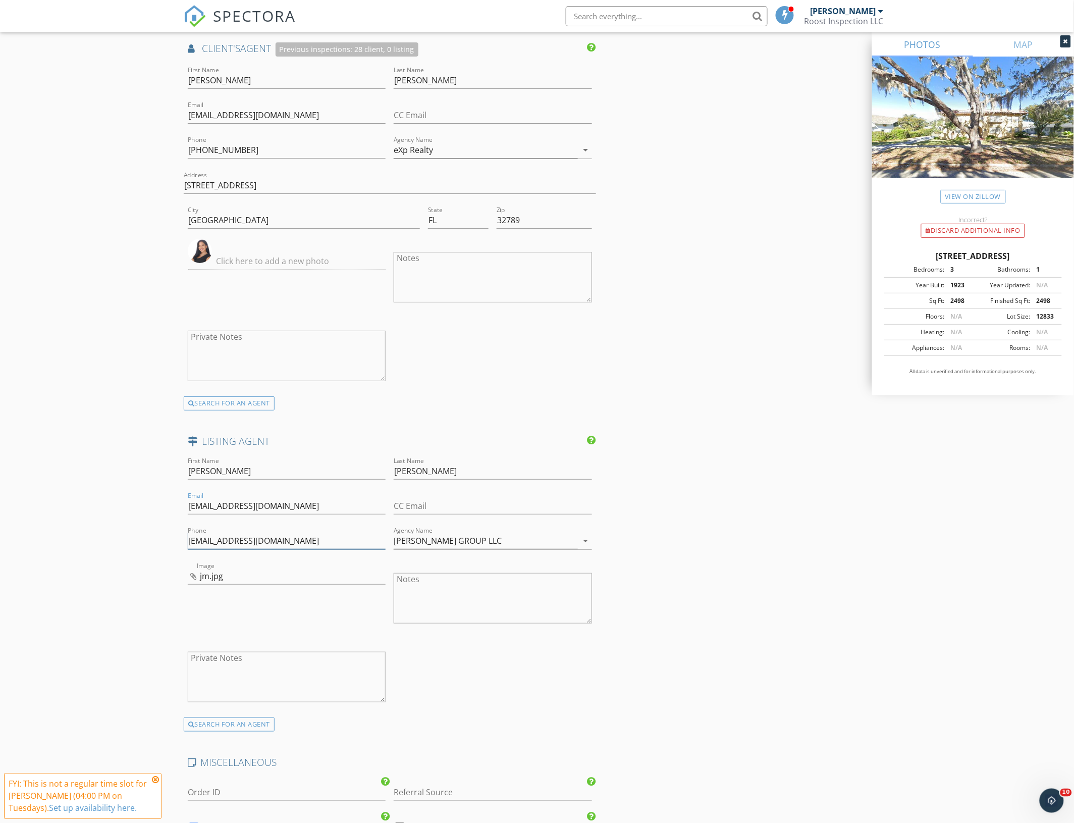
click at [239, 532] on input "[EMAIL_ADDRESS][DOMAIN_NAME]" at bounding box center [287, 540] width 198 height 17
click at [224, 532] on input "Phone" at bounding box center [287, 540] width 198 height 17
paste input "[PHONE_NUMBER]"
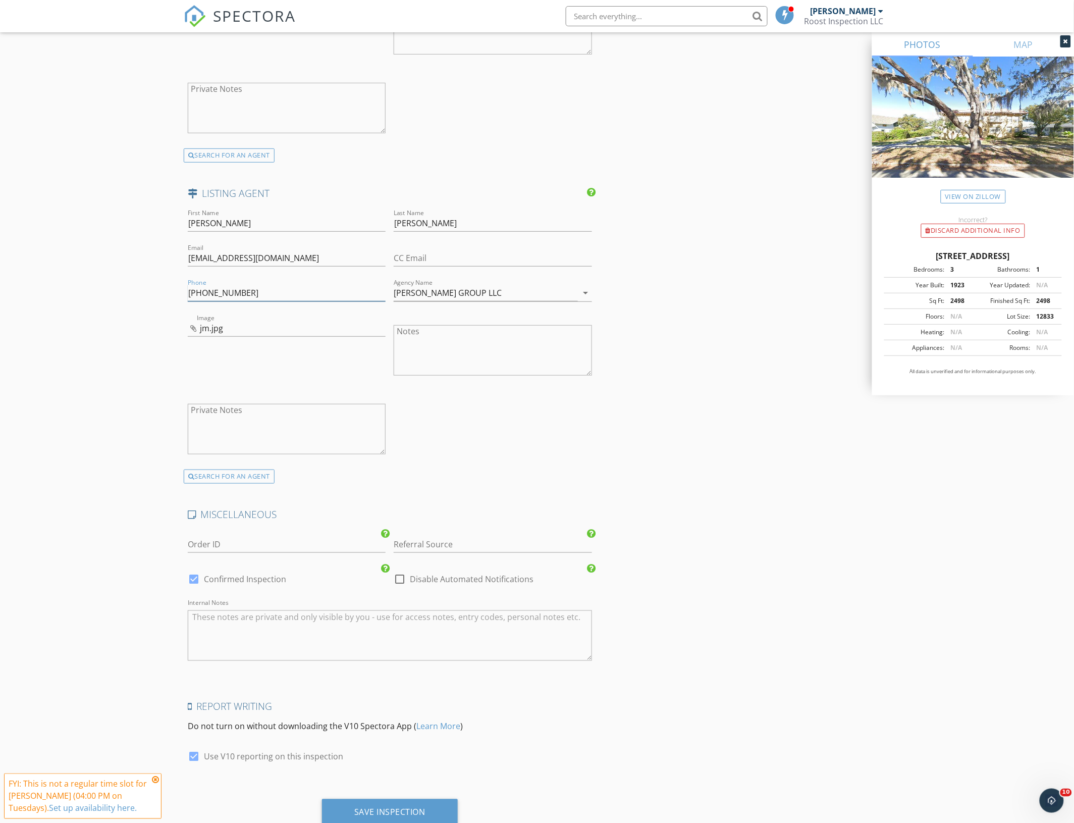
scroll to position [1572, 0]
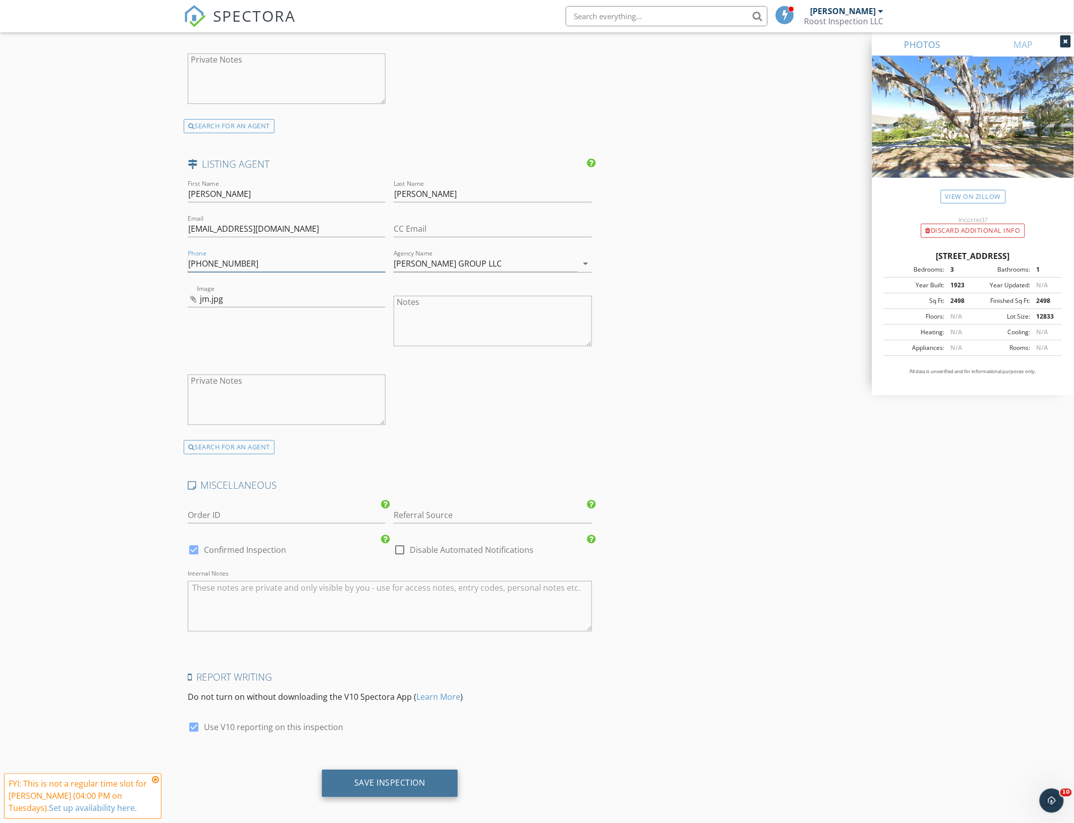
type input "[PHONE_NUMBER]"
click at [406, 778] on div "Save Inspection" at bounding box center [389, 783] width 71 height 10
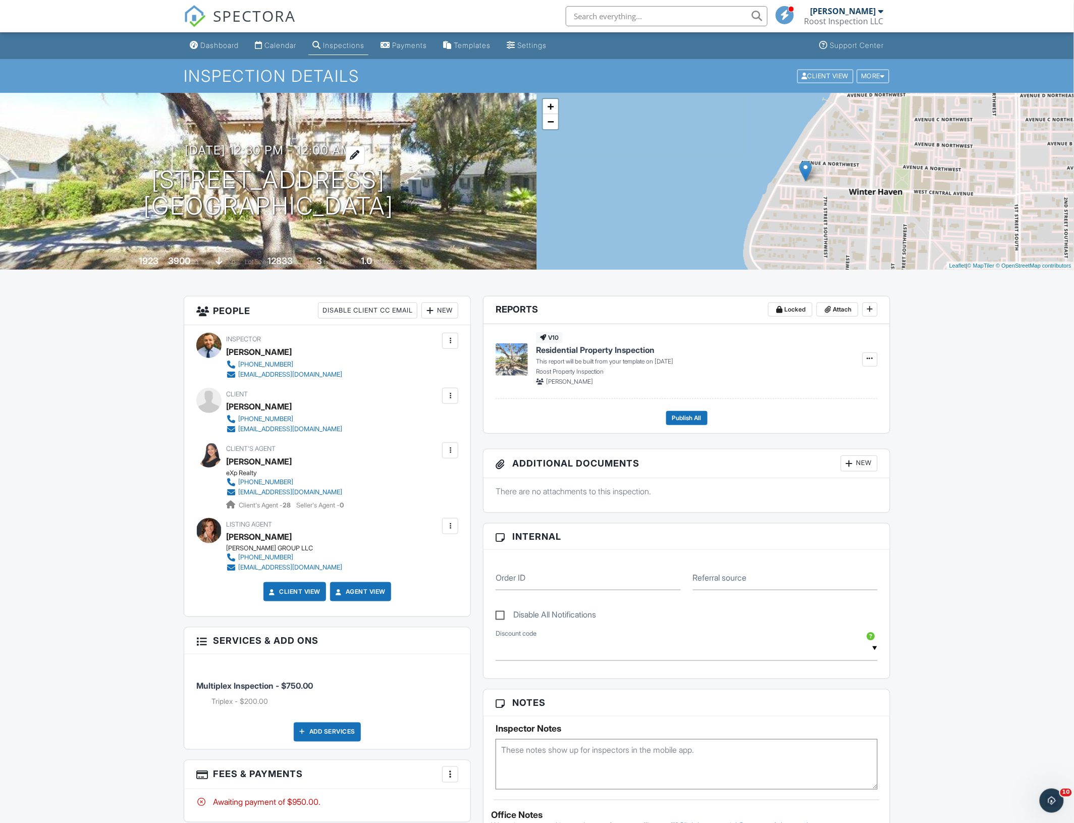
click at [337, 149] on h3 "09/30/2025 12:30 pm - 12:00 am" at bounding box center [268, 150] width 167 height 14
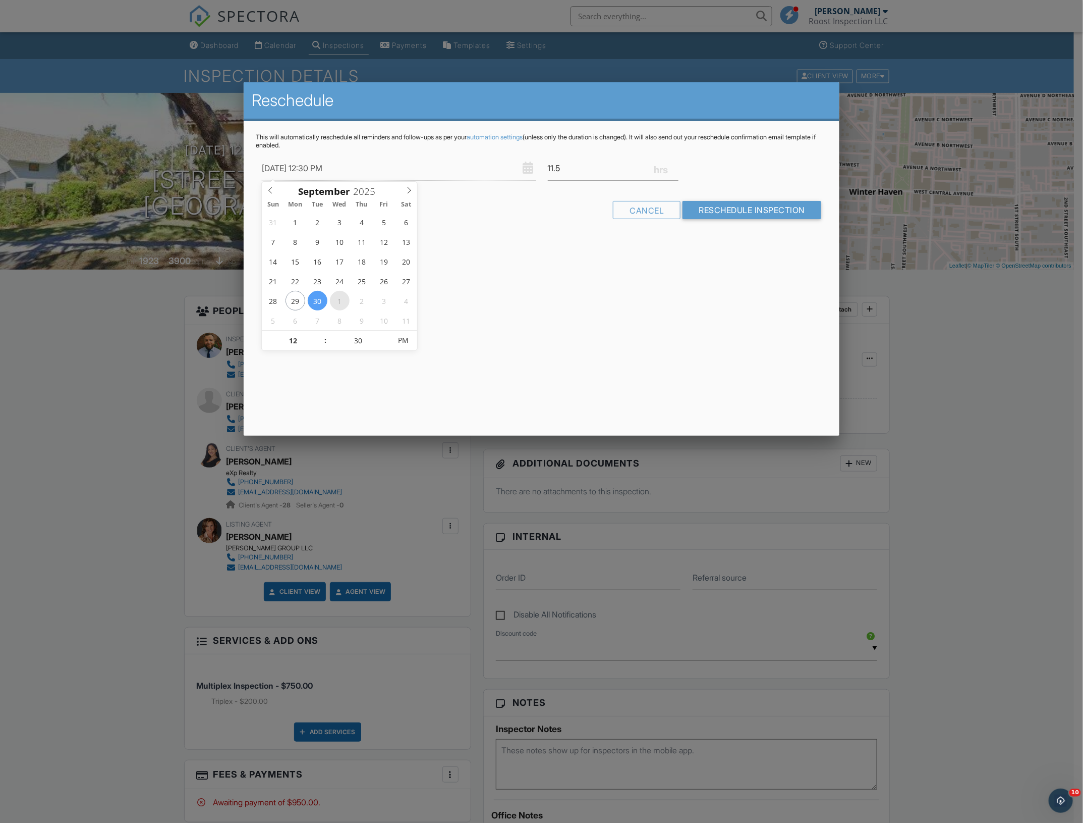
type input "[DATE] 12:30 PM"
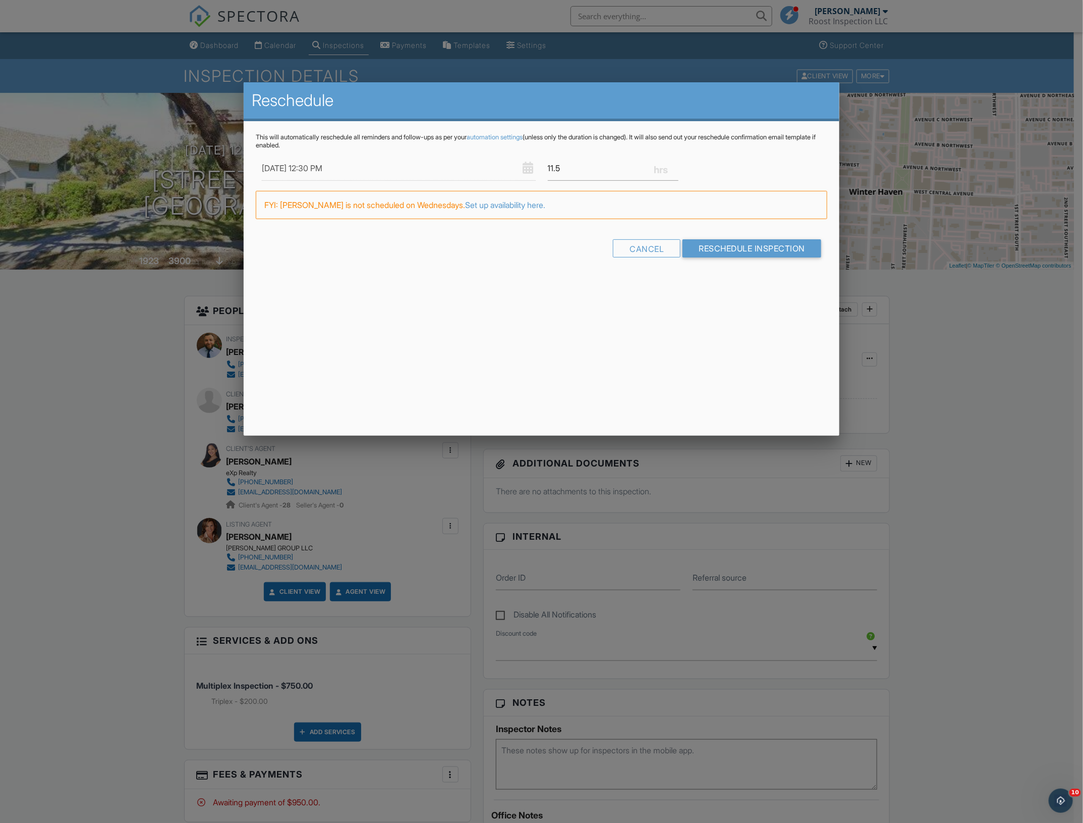
click at [519, 258] on div "Cancel Reschedule Inspection" at bounding box center [542, 252] width 572 height 26
click at [748, 244] on input "Reschedule Inspection" at bounding box center [752, 248] width 139 height 18
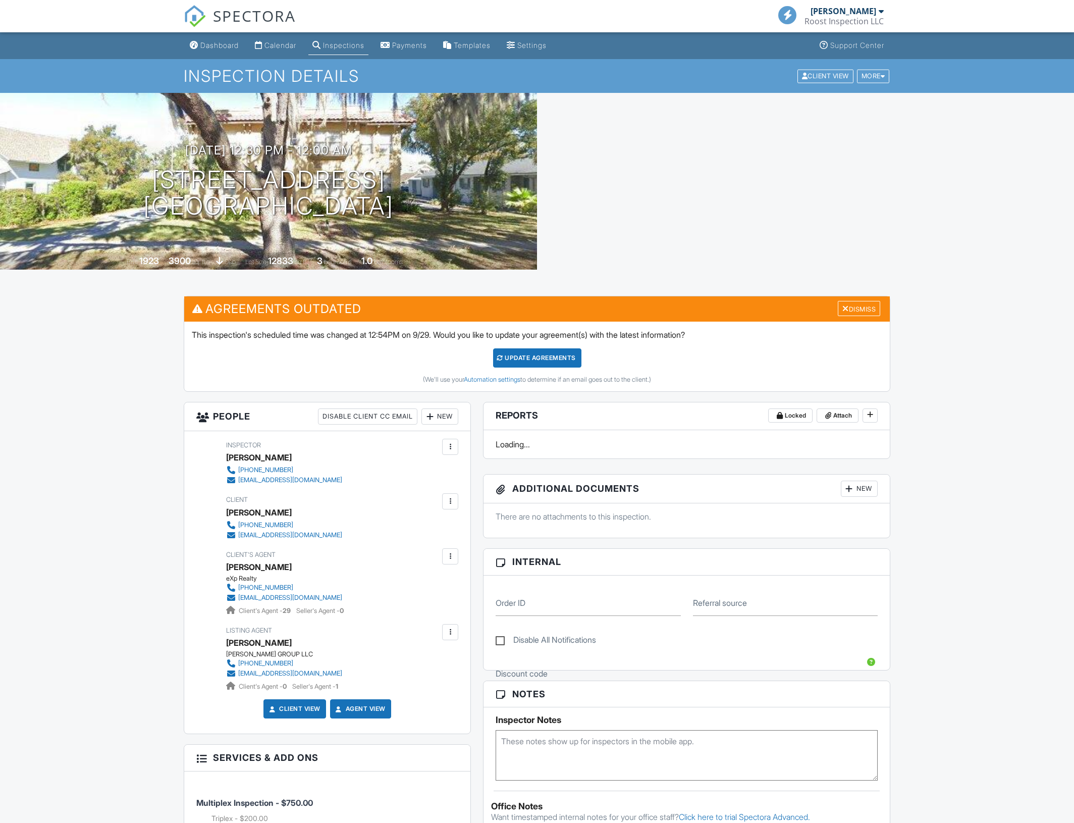
click at [539, 361] on div "Update Agreements" at bounding box center [537, 357] width 88 height 19
